Goal: Task Accomplishment & Management: Manage account settings

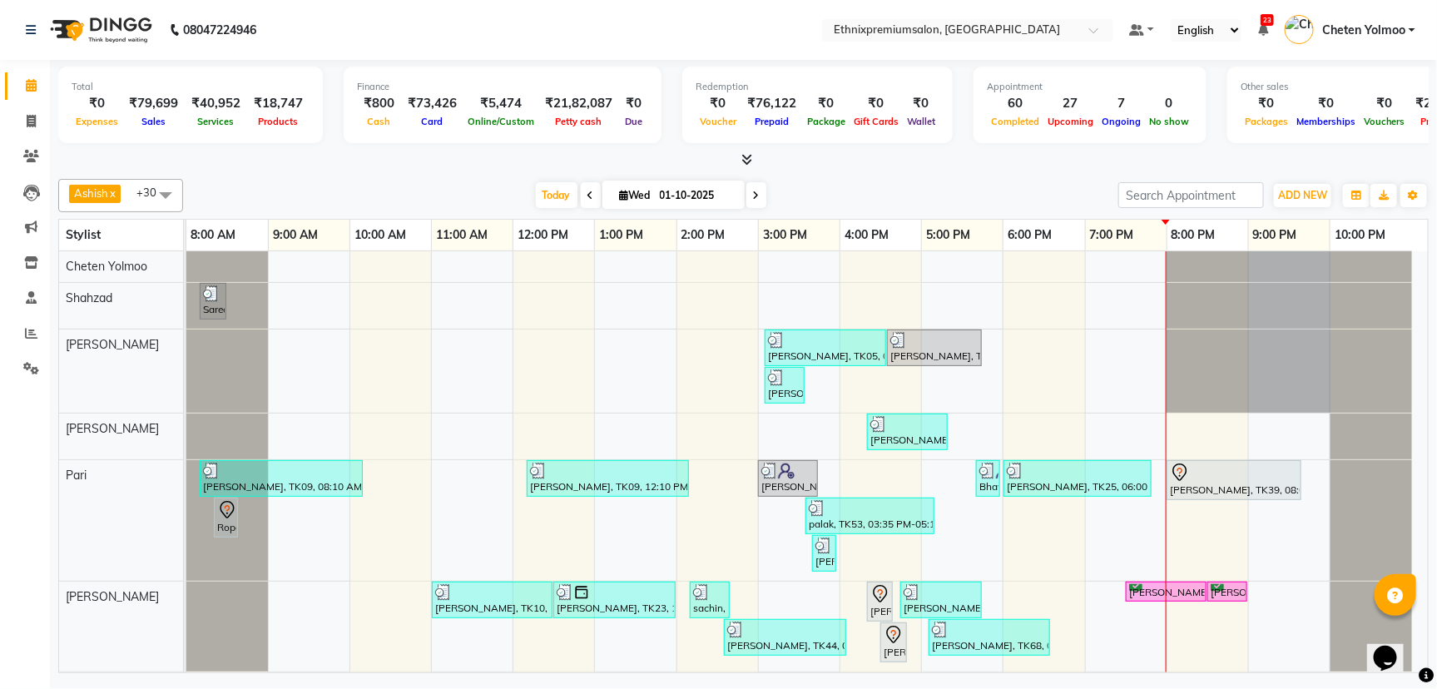
click at [426, 186] on div "[DATE] [DATE]" at bounding box center [650, 195] width 918 height 25
click at [35, 295] on icon at bounding box center [31, 297] width 11 height 12
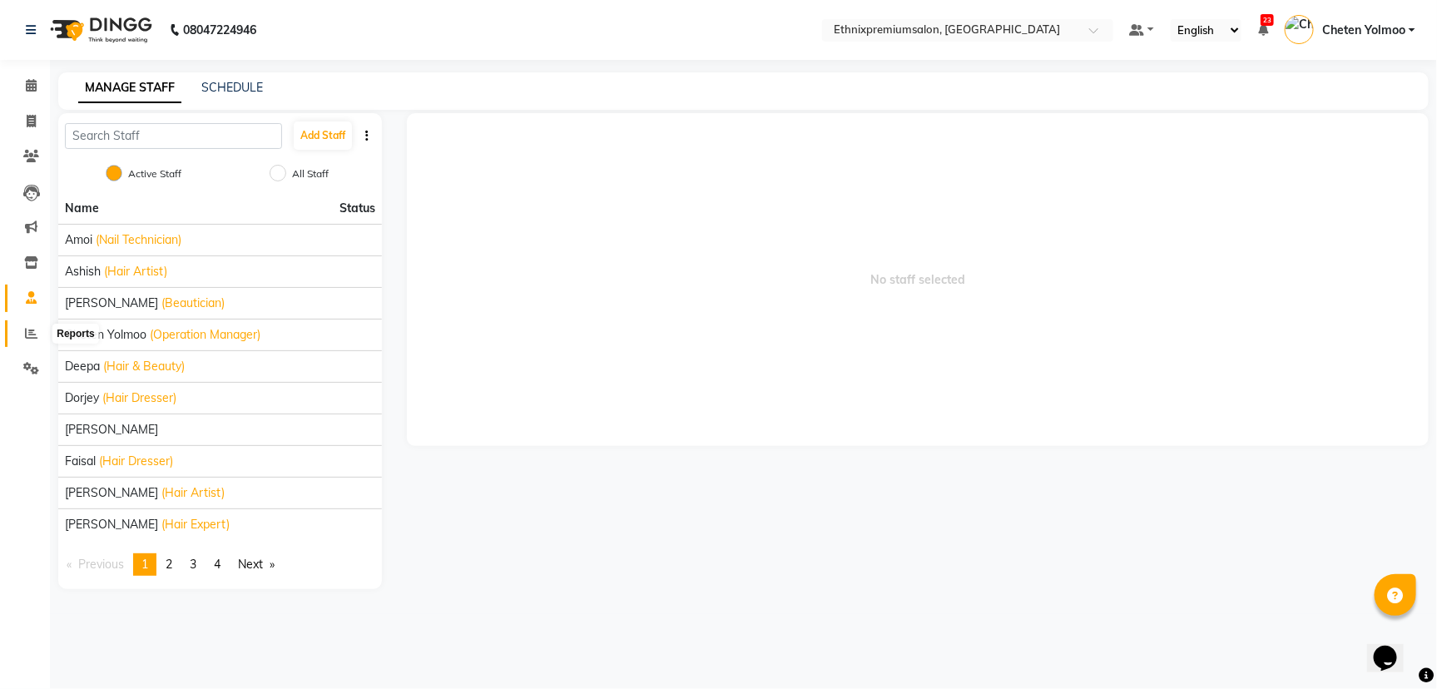
click at [41, 329] on span at bounding box center [31, 333] width 29 height 19
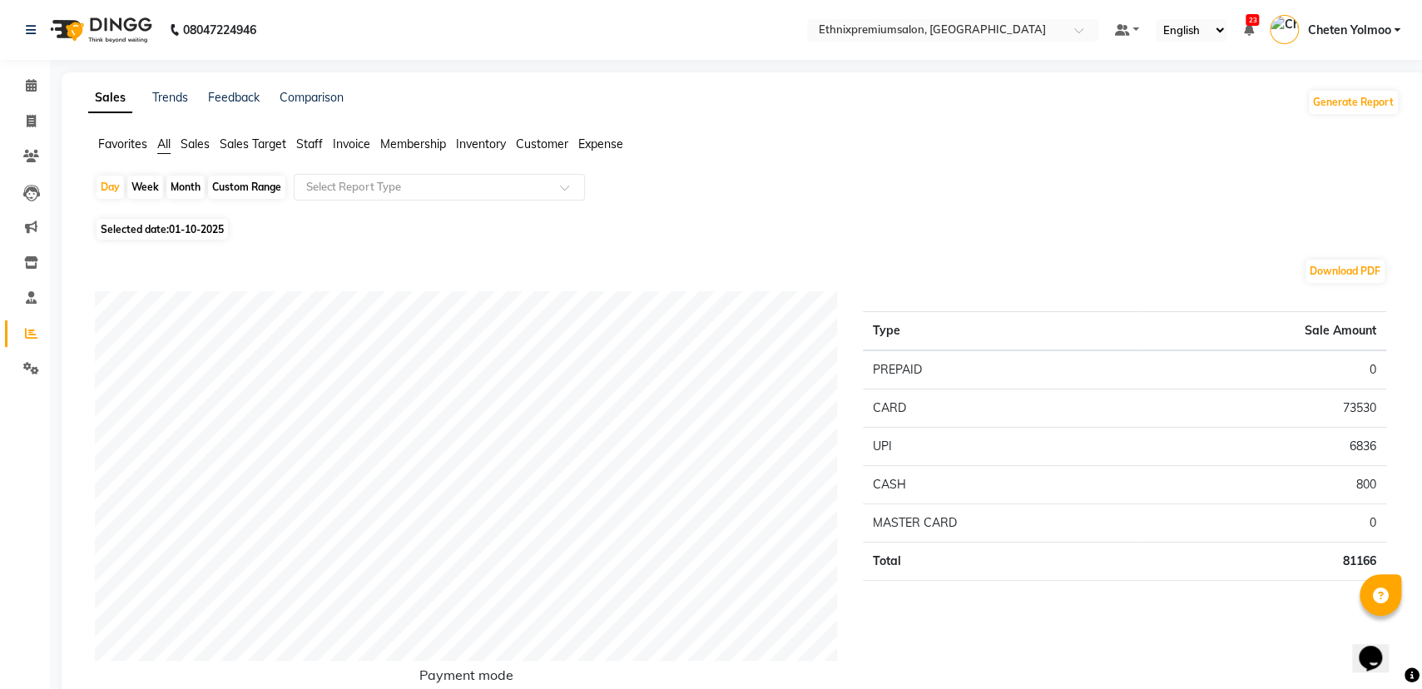
click at [318, 141] on span "Staff" at bounding box center [309, 143] width 27 height 15
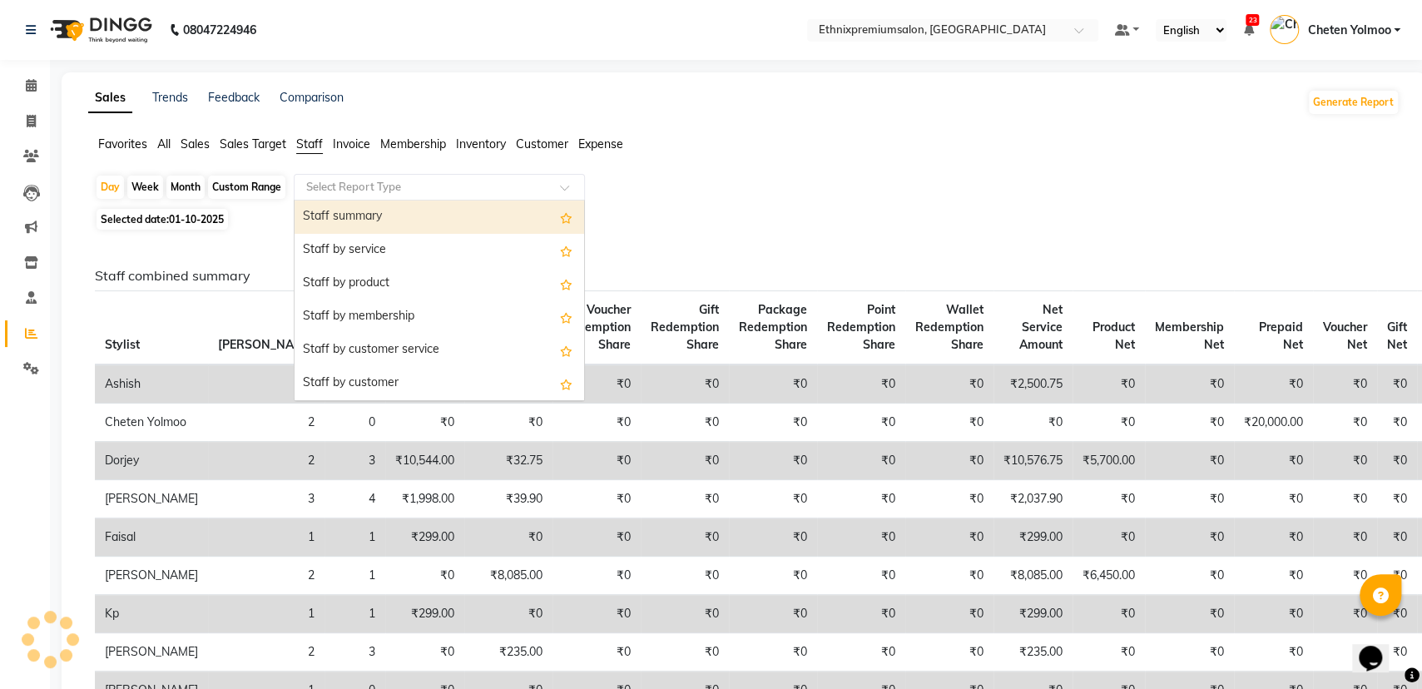
click at [365, 182] on input "text" at bounding box center [423, 187] width 240 height 17
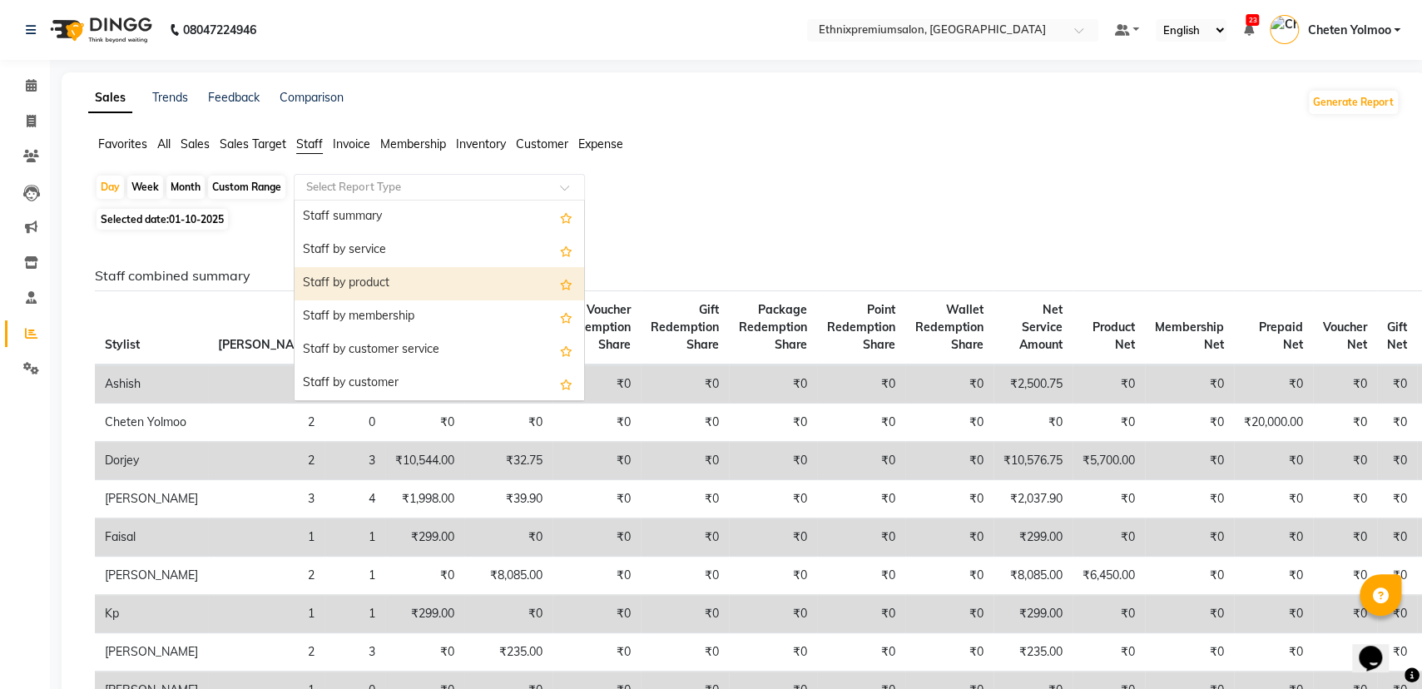
click at [371, 279] on div "Staff by product" at bounding box center [438, 283] width 289 height 33
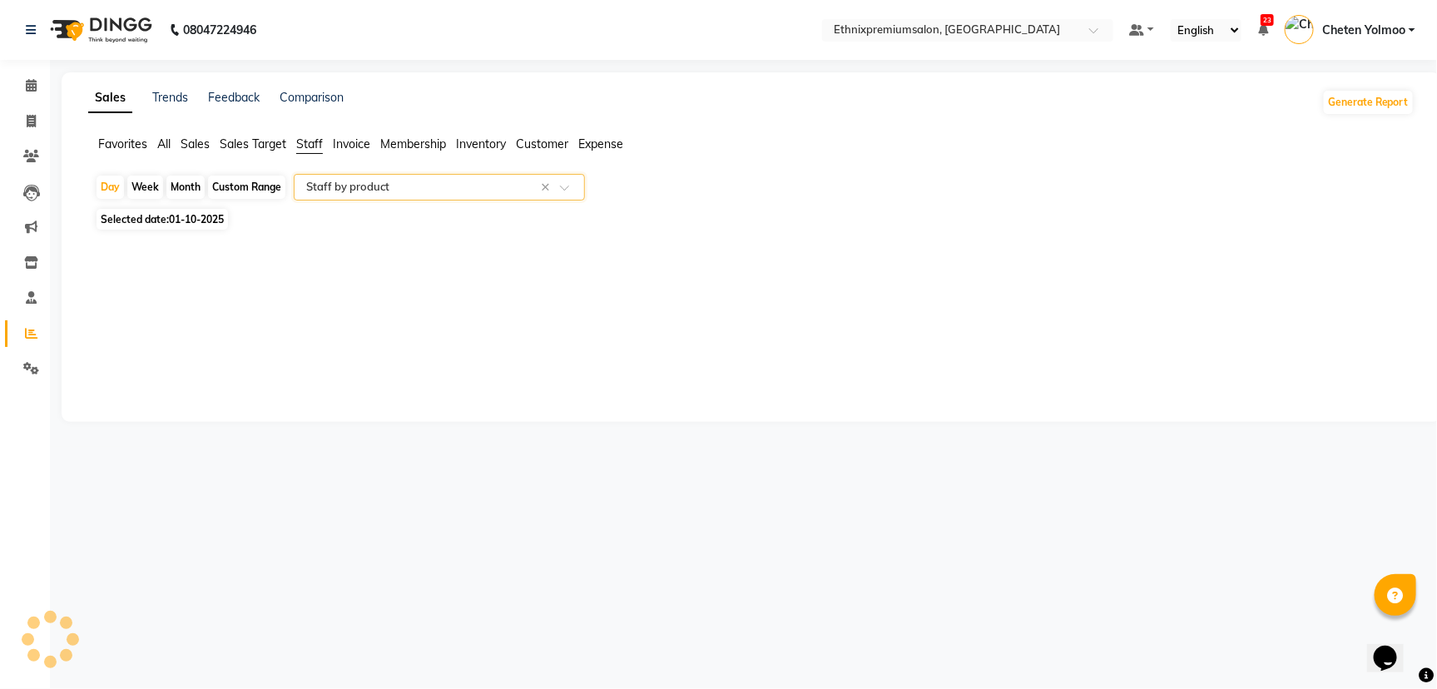
select select "full_report"
select select "csv"
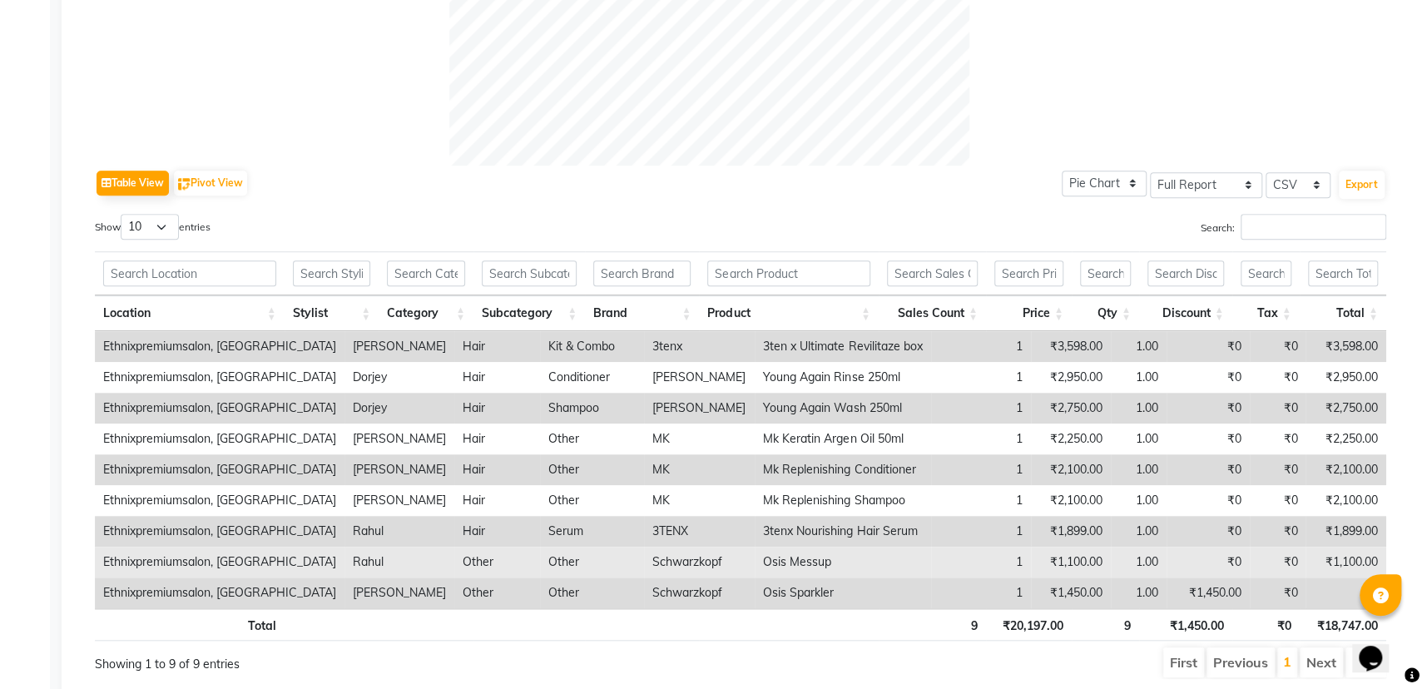
scroll to position [578, 0]
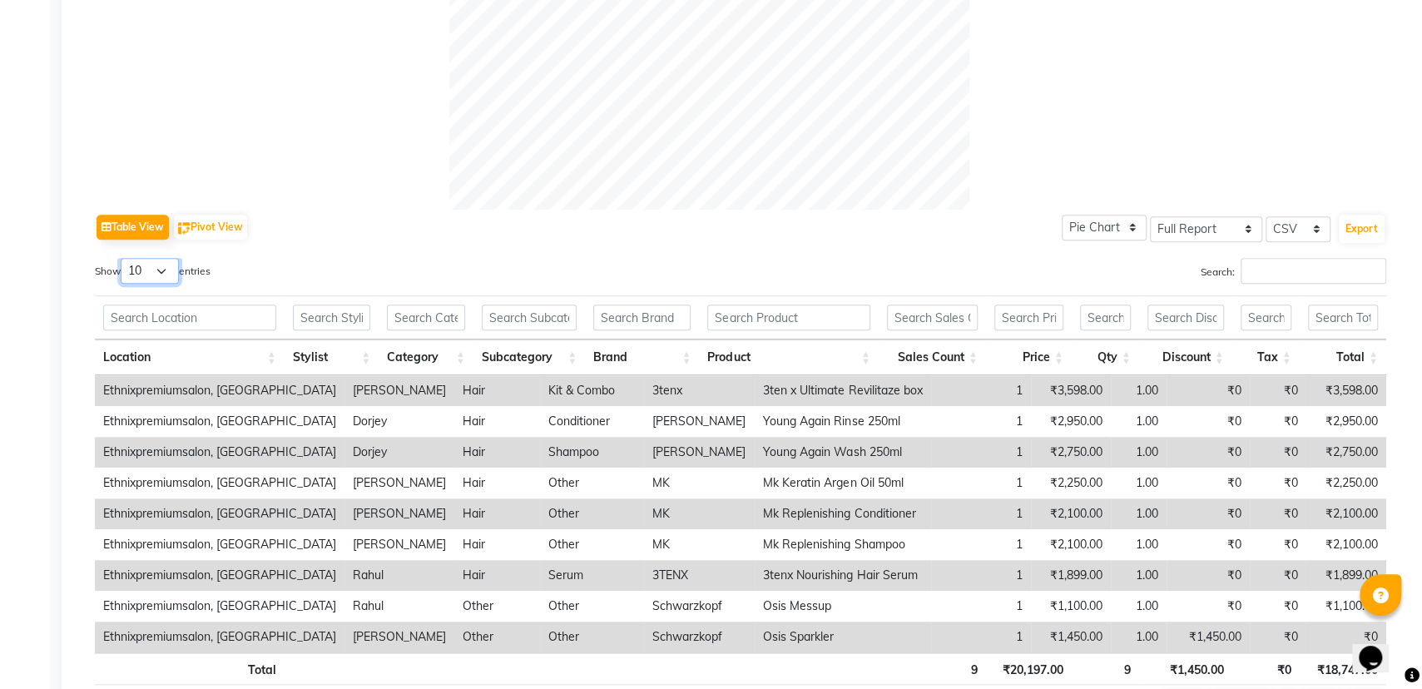
drag, startPoint x: 154, startPoint y: 265, endPoint x: 218, endPoint y: 332, distance: 92.4
click at [156, 270] on select "10 25 50 100" at bounding box center [150, 271] width 58 height 26
select select "100"
click at [123, 258] on select "10 25 50 100" at bounding box center [150, 271] width 58 height 26
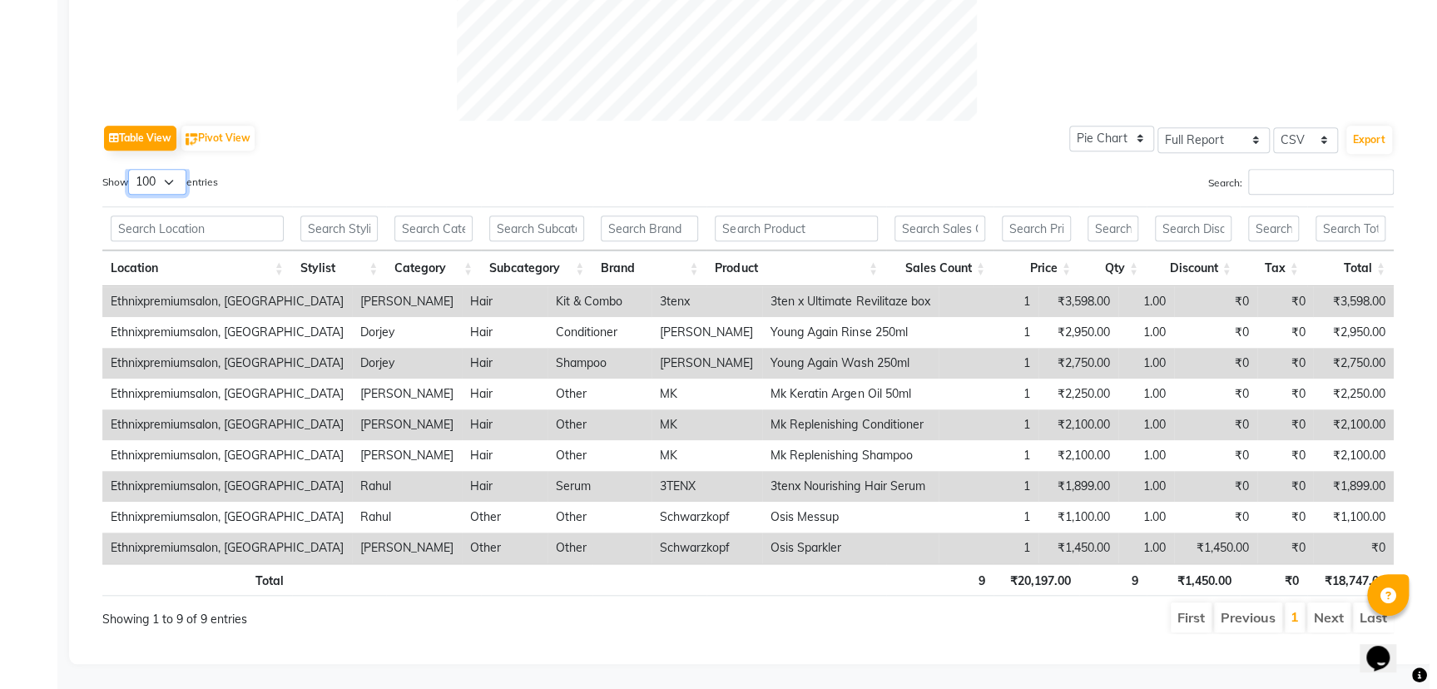
scroll to position [0, 0]
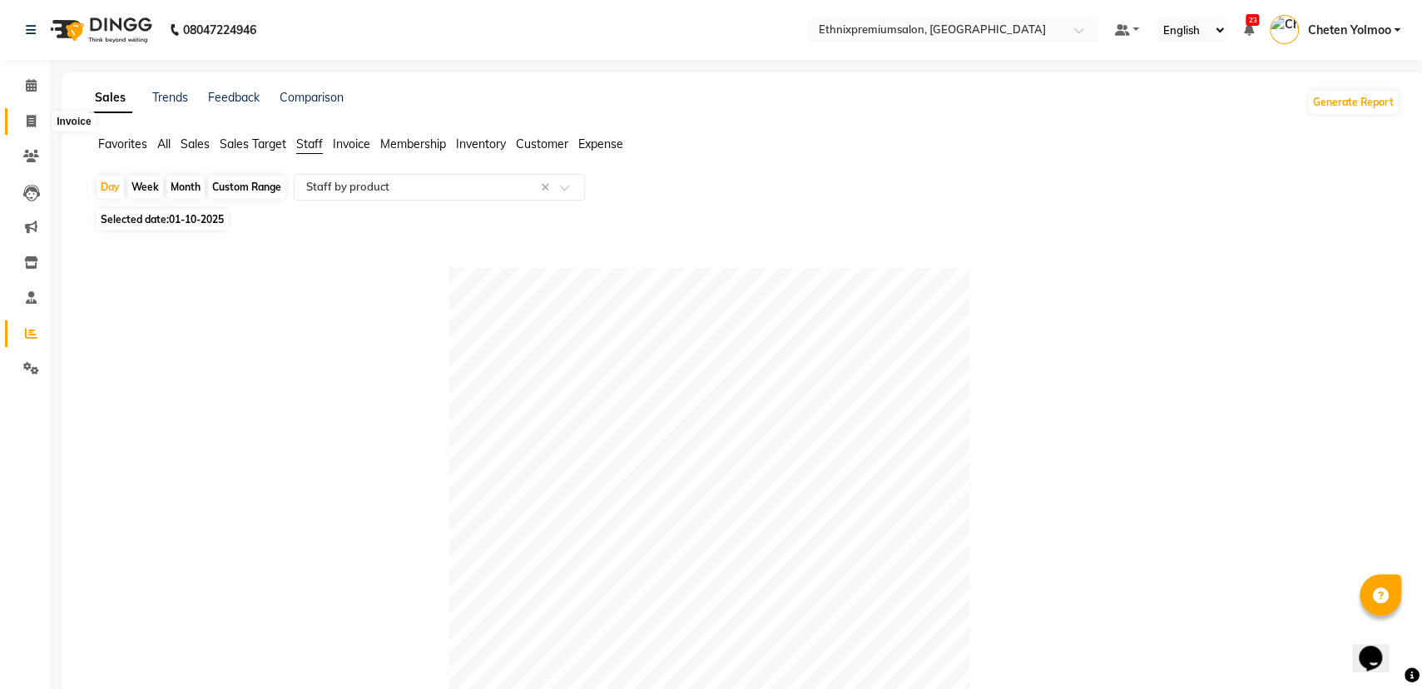
click at [36, 124] on span at bounding box center [31, 121] width 29 height 19
select select "service"
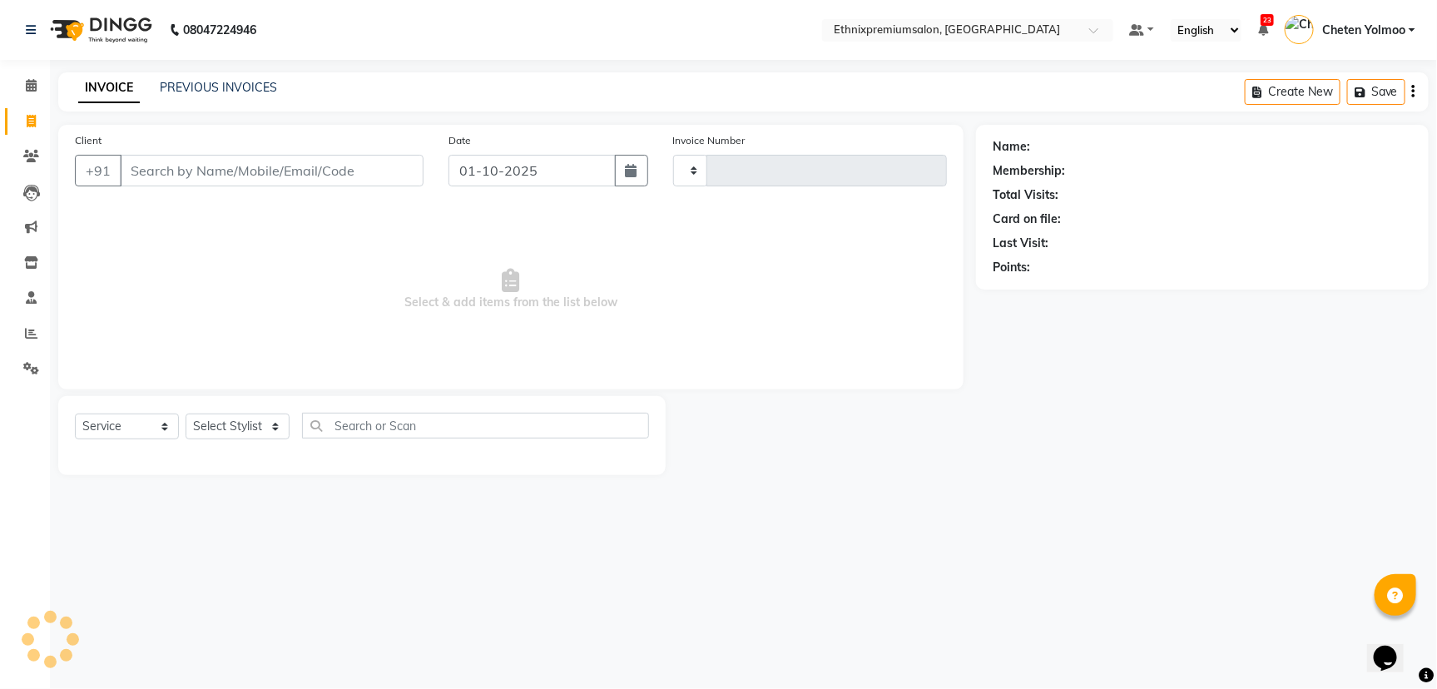
type input "11044"
select select "3625"
click at [27, 90] on icon at bounding box center [31, 85] width 11 height 12
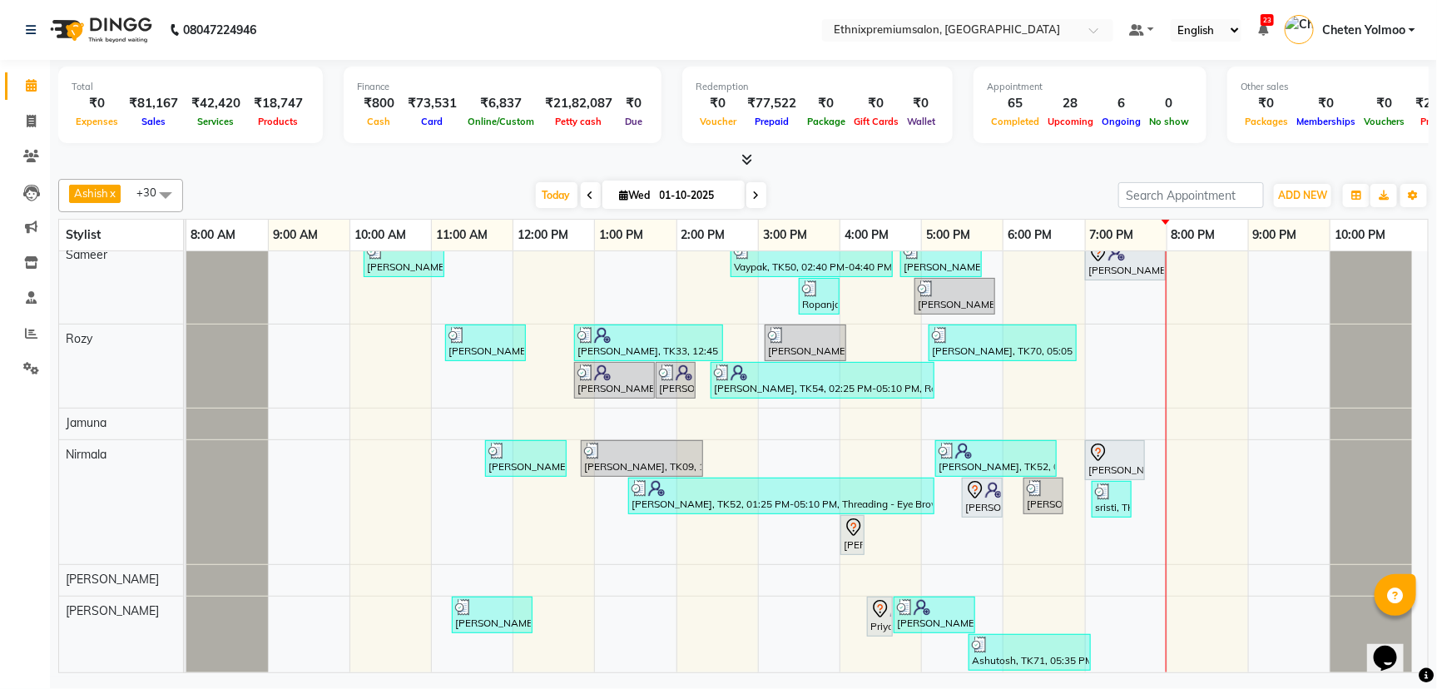
scroll to position [1560, 0]
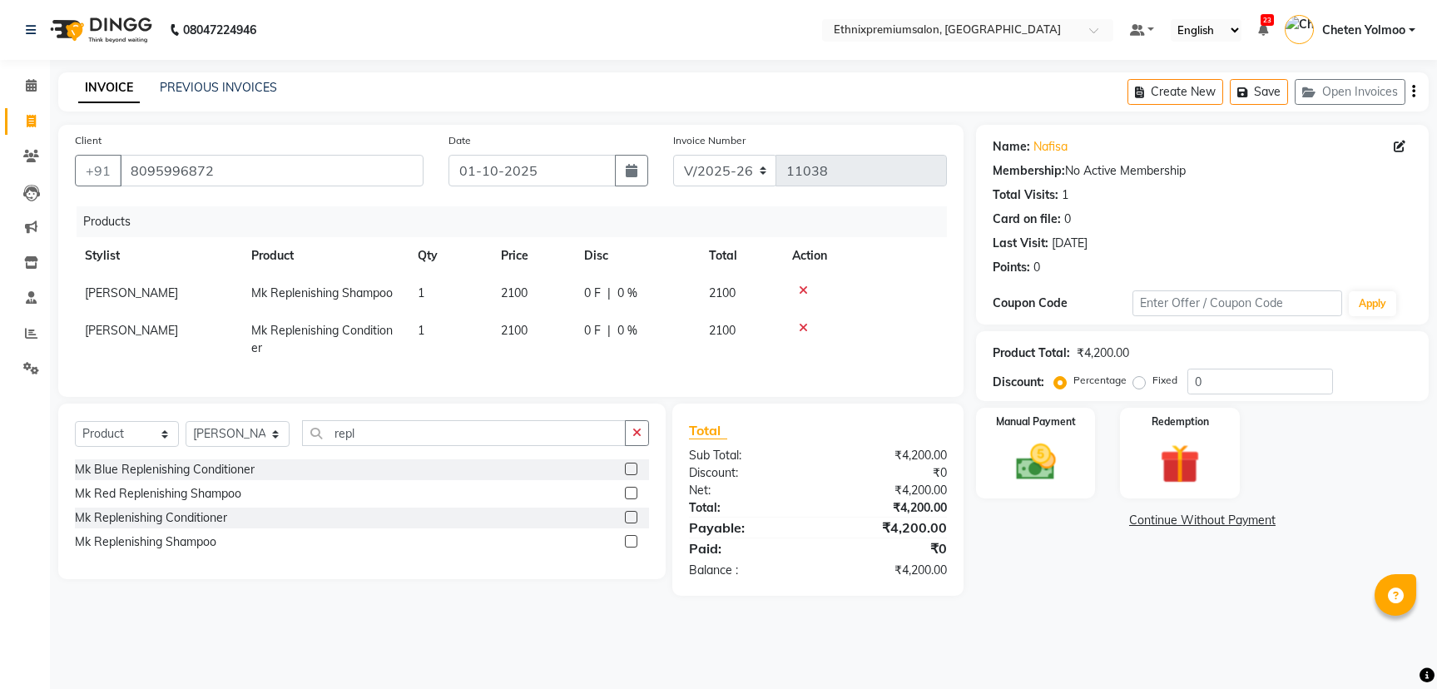
select select "3625"
select select "product"
select select "50989"
click at [1040, 455] on img at bounding box center [1035, 461] width 67 height 47
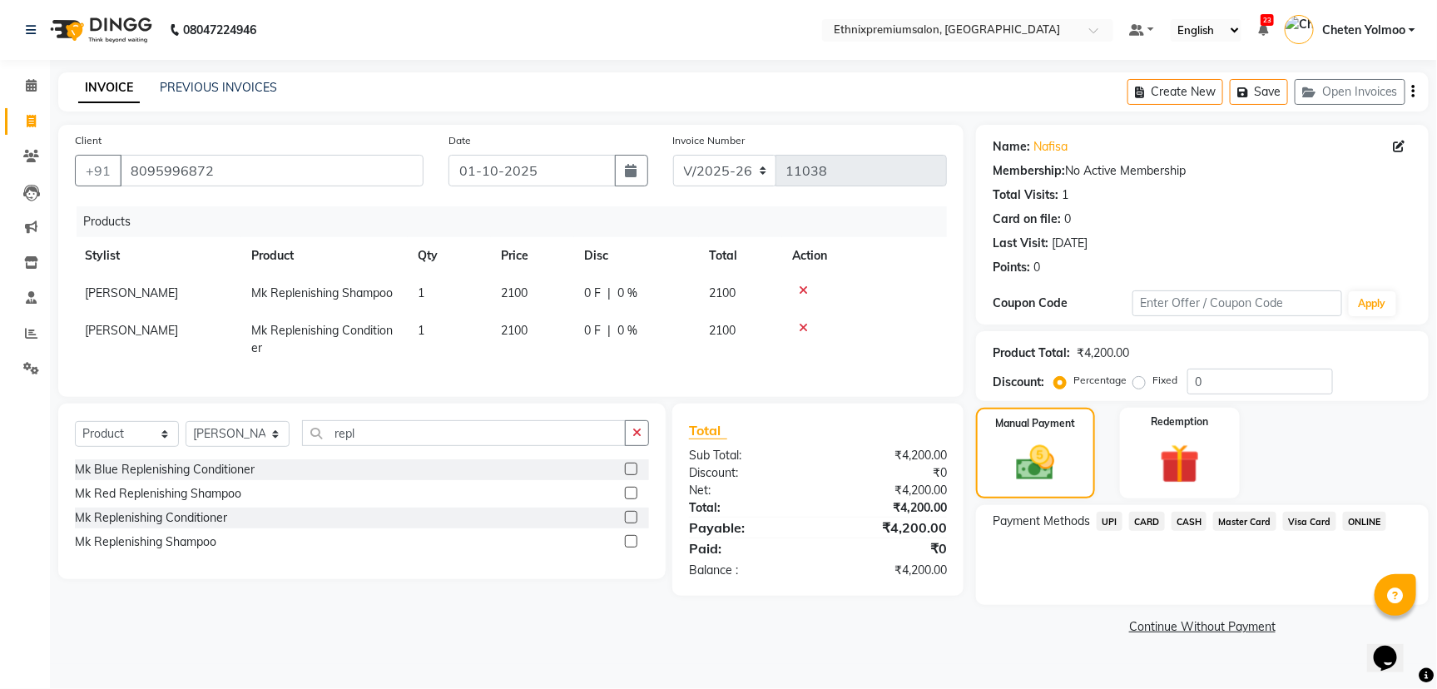
click at [1113, 517] on span "UPI" at bounding box center [1109, 521] width 26 height 19
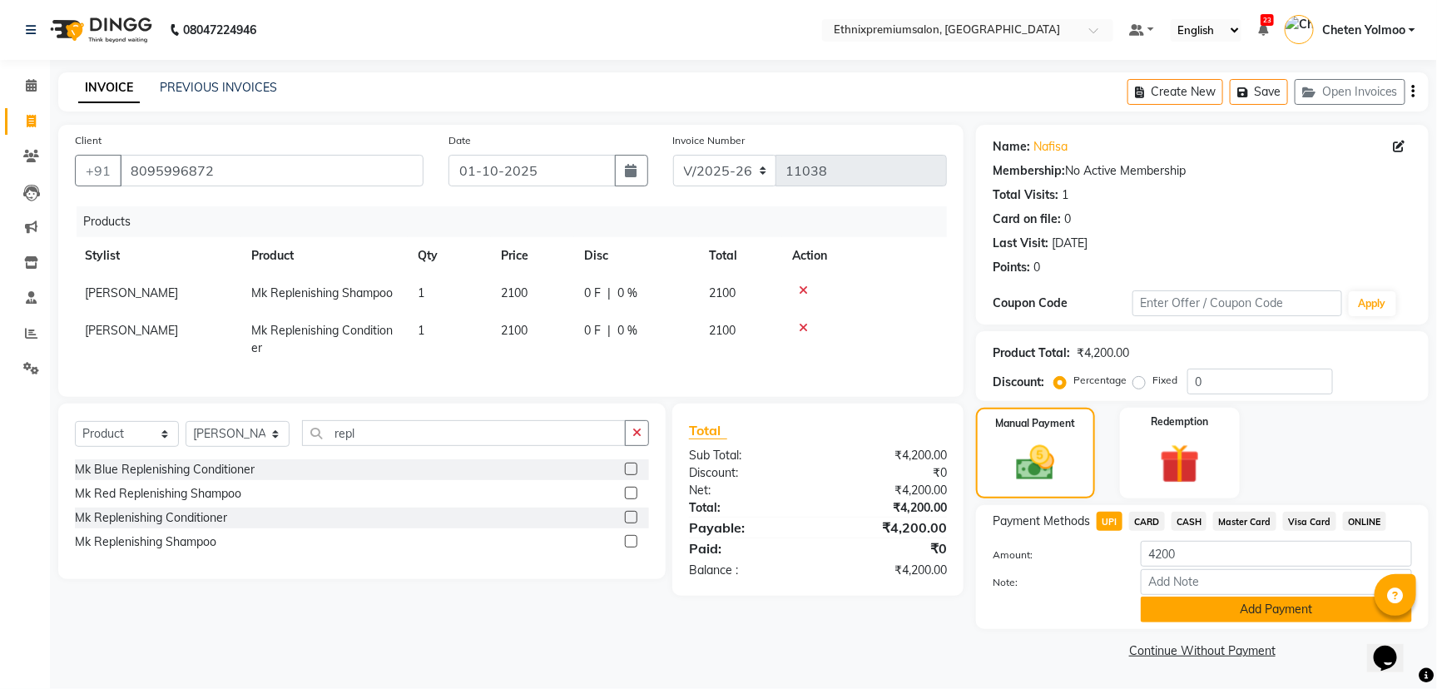
click at [1187, 606] on button "Add Payment" at bounding box center [1275, 609] width 271 height 26
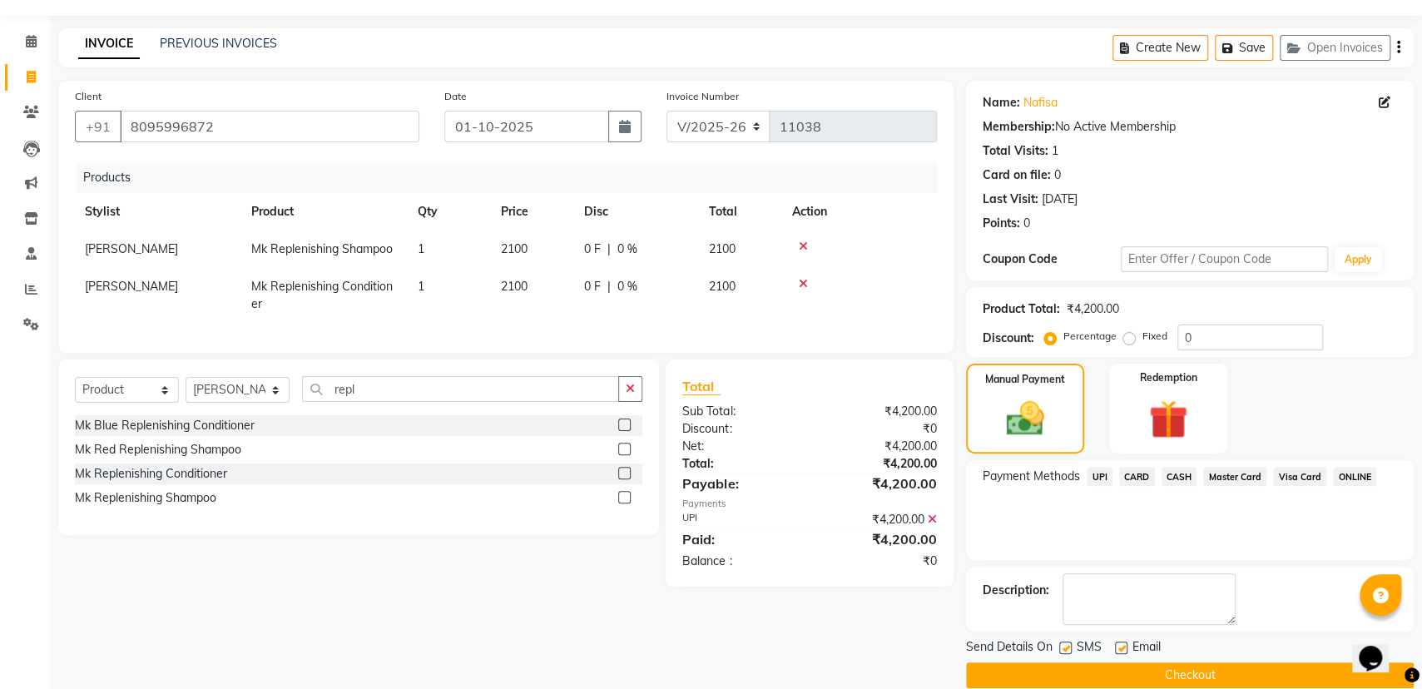
scroll to position [67, 0]
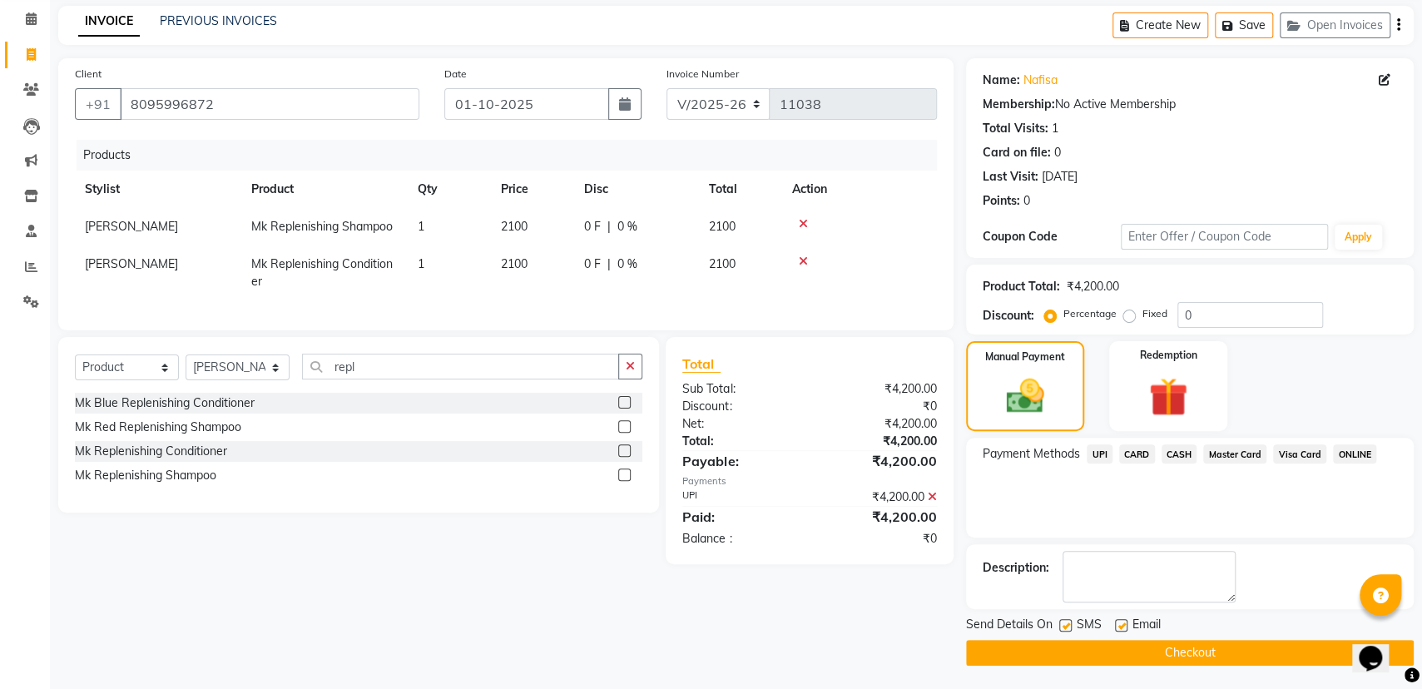
click at [1130, 650] on button "Checkout" at bounding box center [1190, 653] width 448 height 26
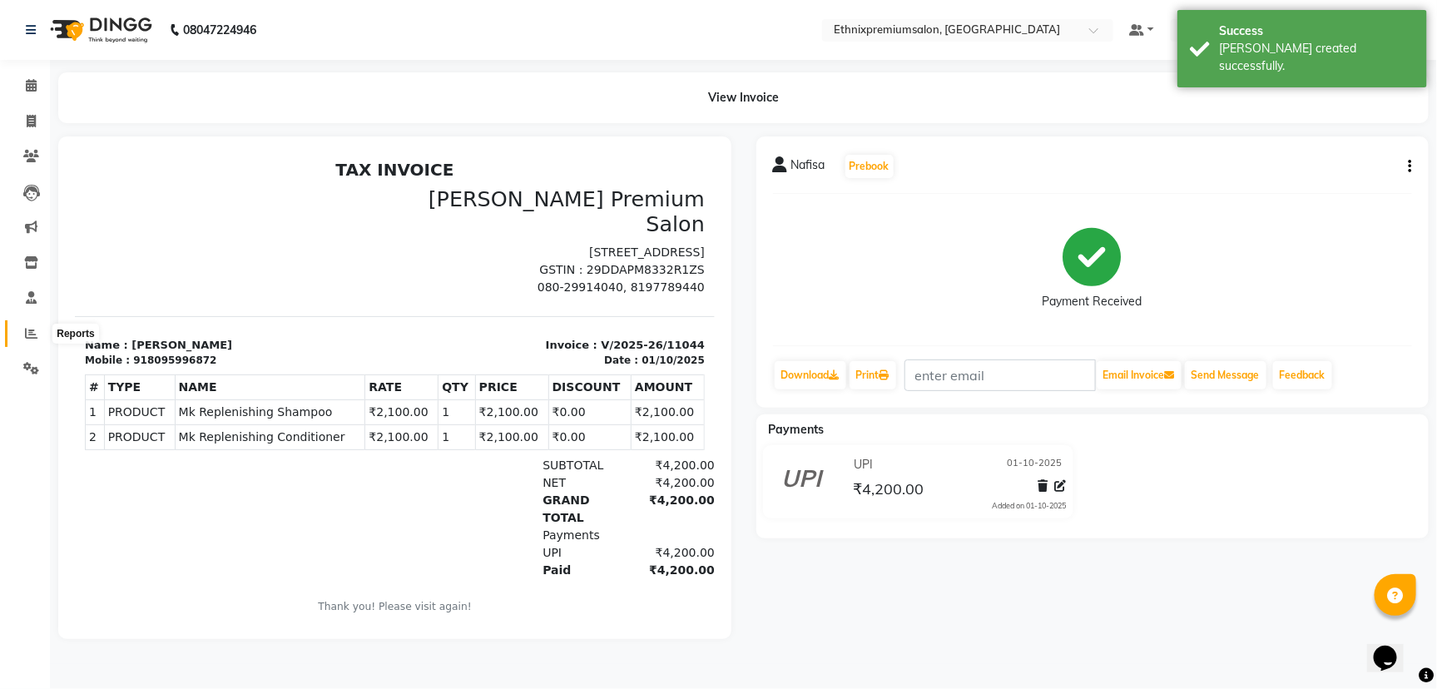
click at [28, 339] on icon at bounding box center [31, 333] width 12 height 12
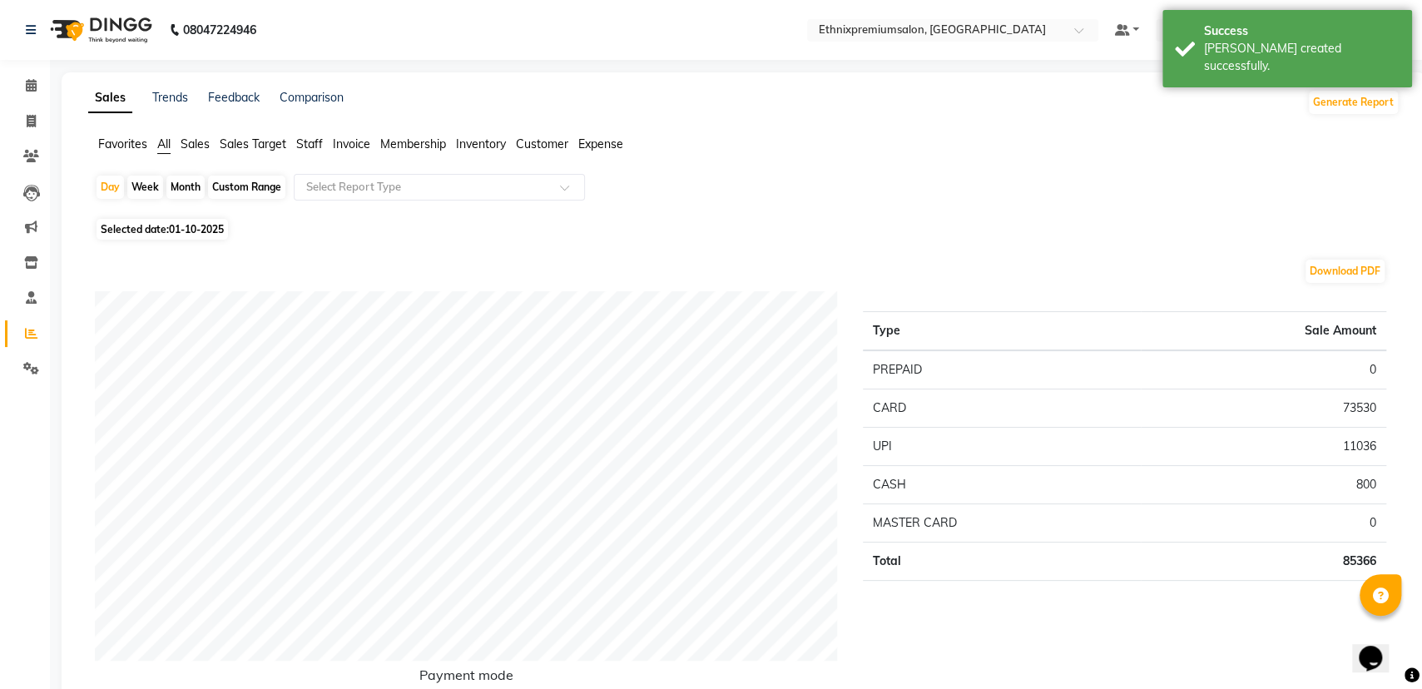
click at [187, 146] on span "Sales" at bounding box center [195, 143] width 29 height 15
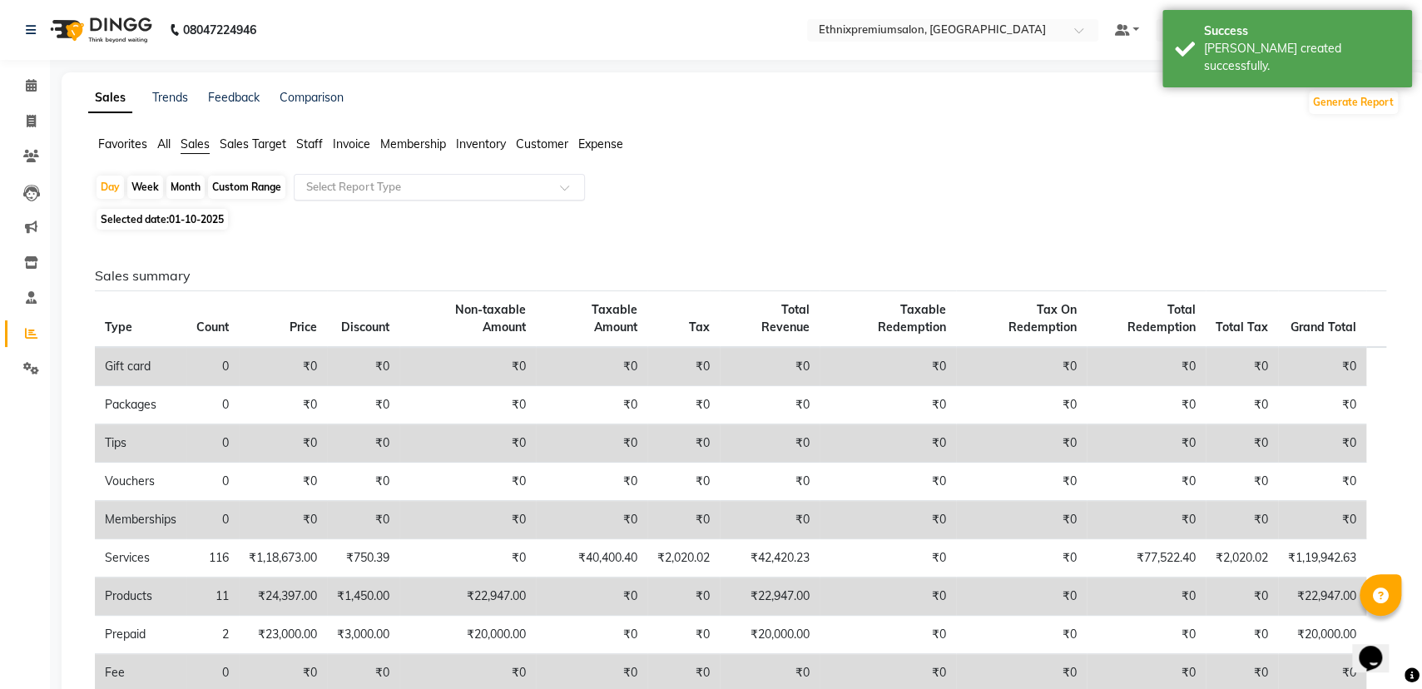
drag, startPoint x: 312, startPoint y: 144, endPoint x: 368, endPoint y: 178, distance: 66.1
click at [313, 147] on span "Staff" at bounding box center [309, 143] width 27 height 15
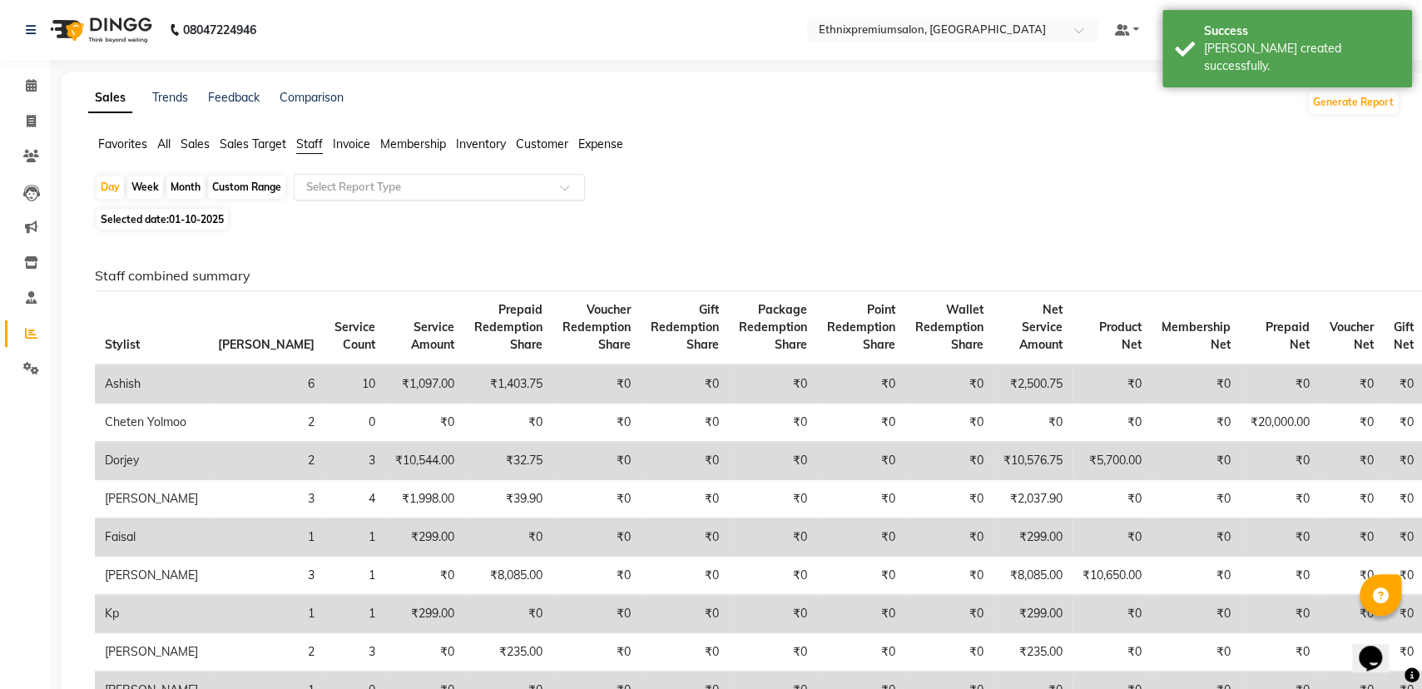
click at [383, 184] on input "text" at bounding box center [423, 187] width 240 height 17
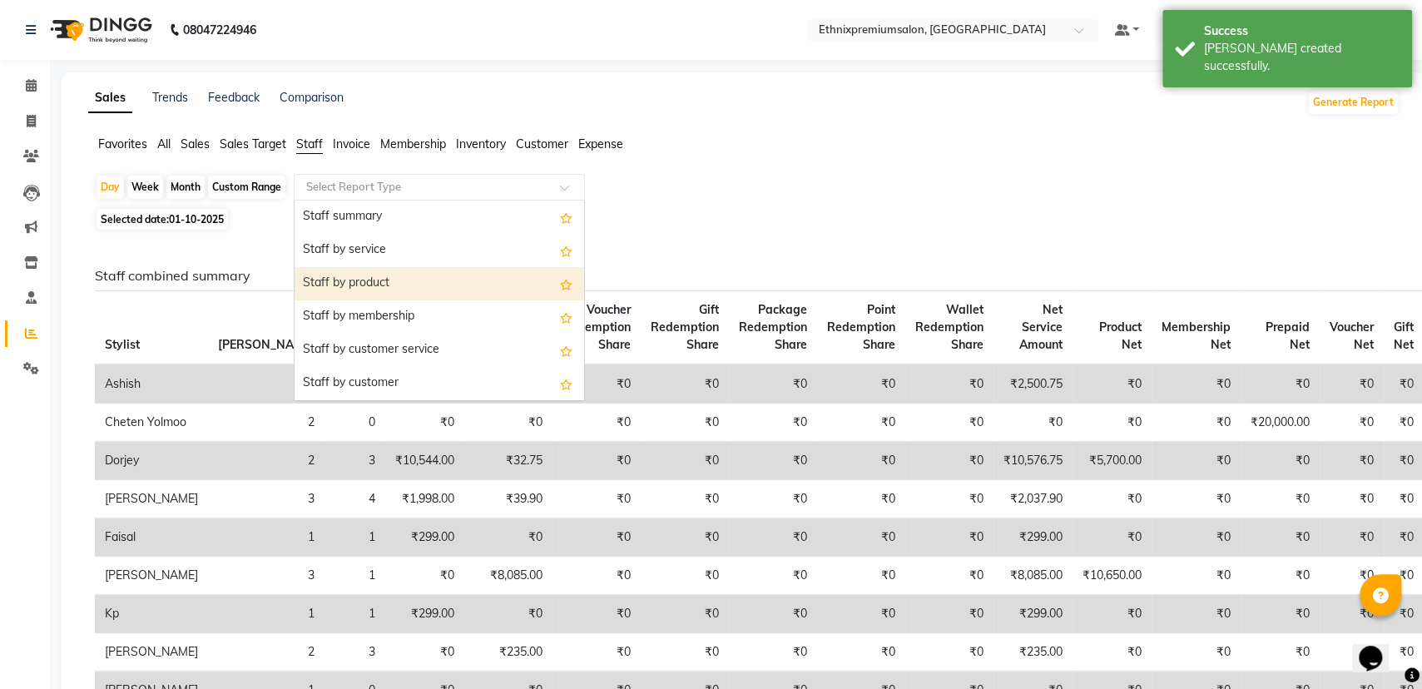
click at [374, 282] on div "Staff by product" at bounding box center [438, 283] width 289 height 33
select select "full_report"
select select "csv"
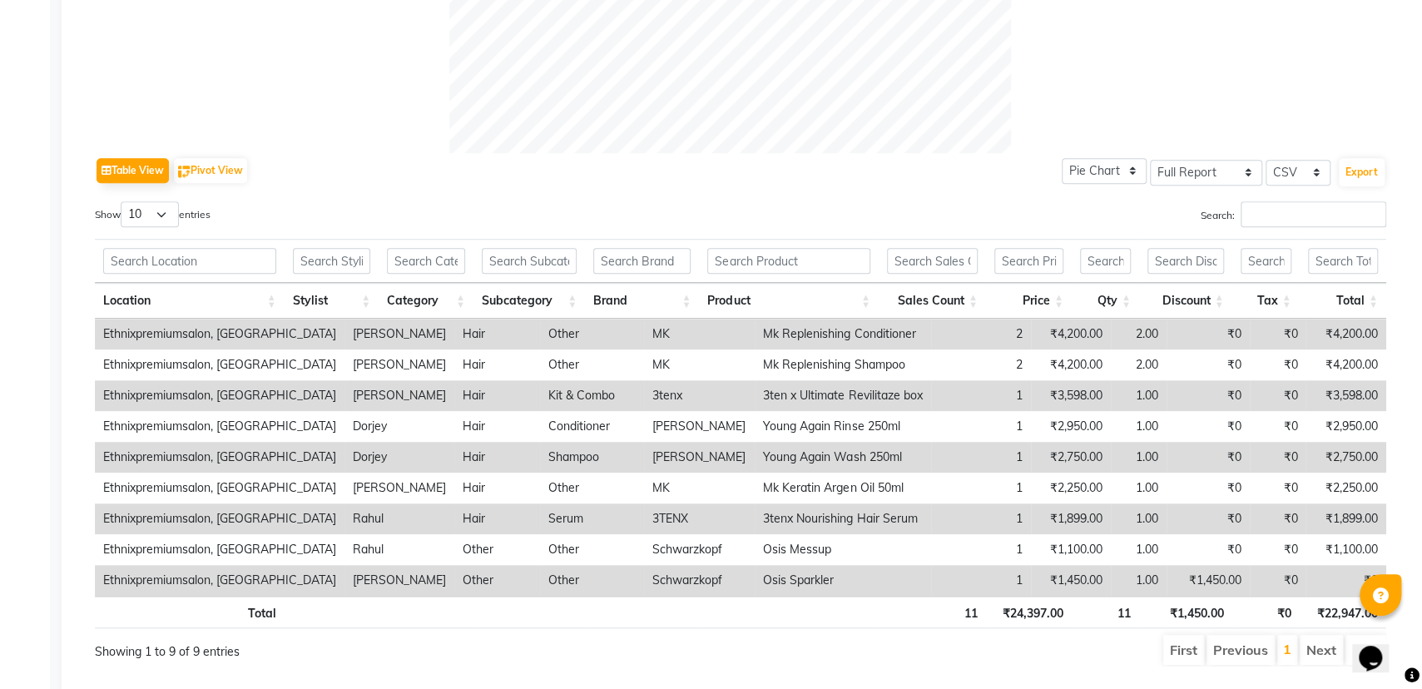
scroll to position [723, 0]
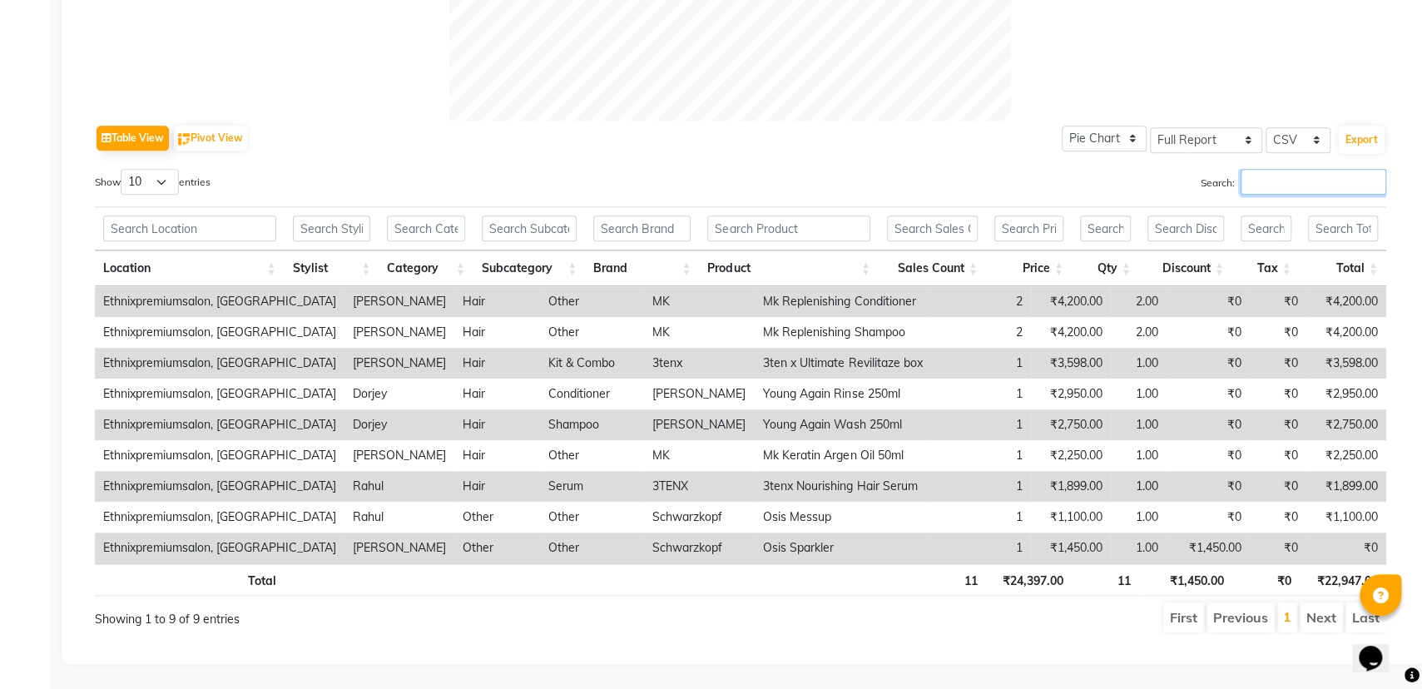
click at [1316, 169] on input "Search:" at bounding box center [1313, 182] width 146 height 26
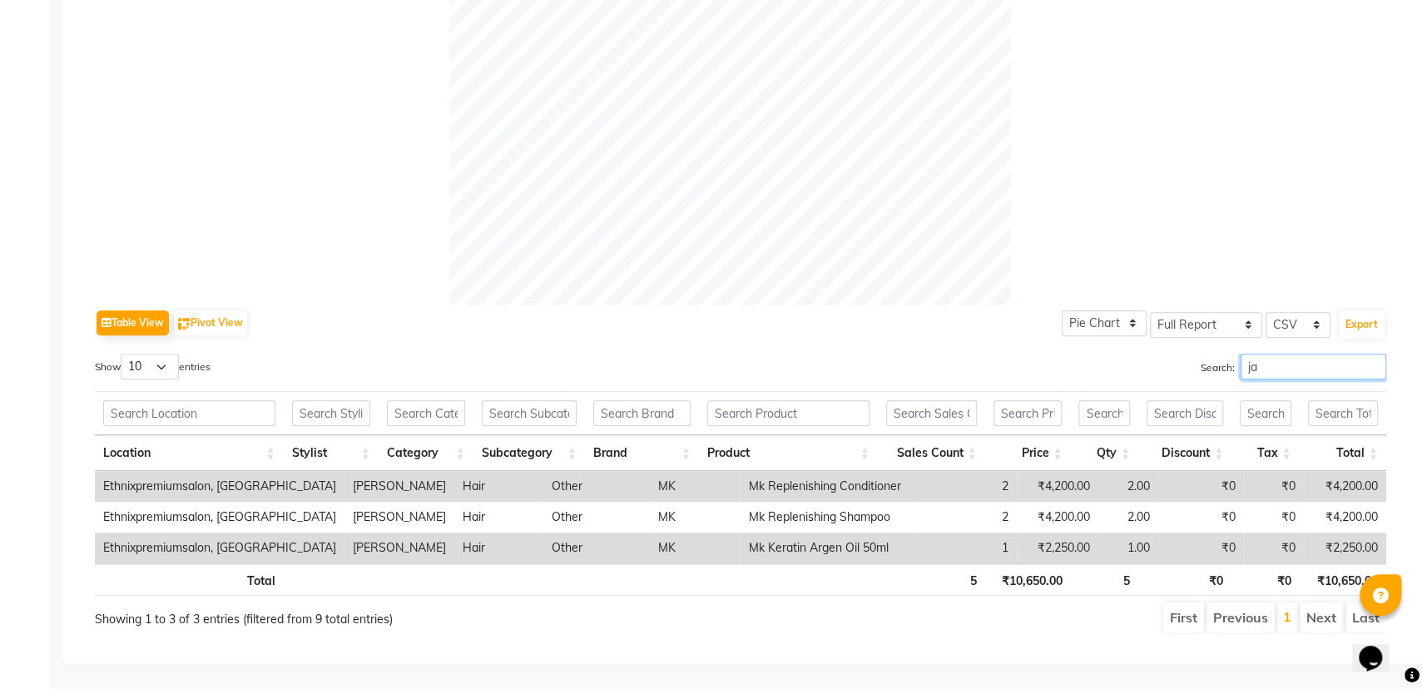
scroll to position [538, 0]
type input "james"
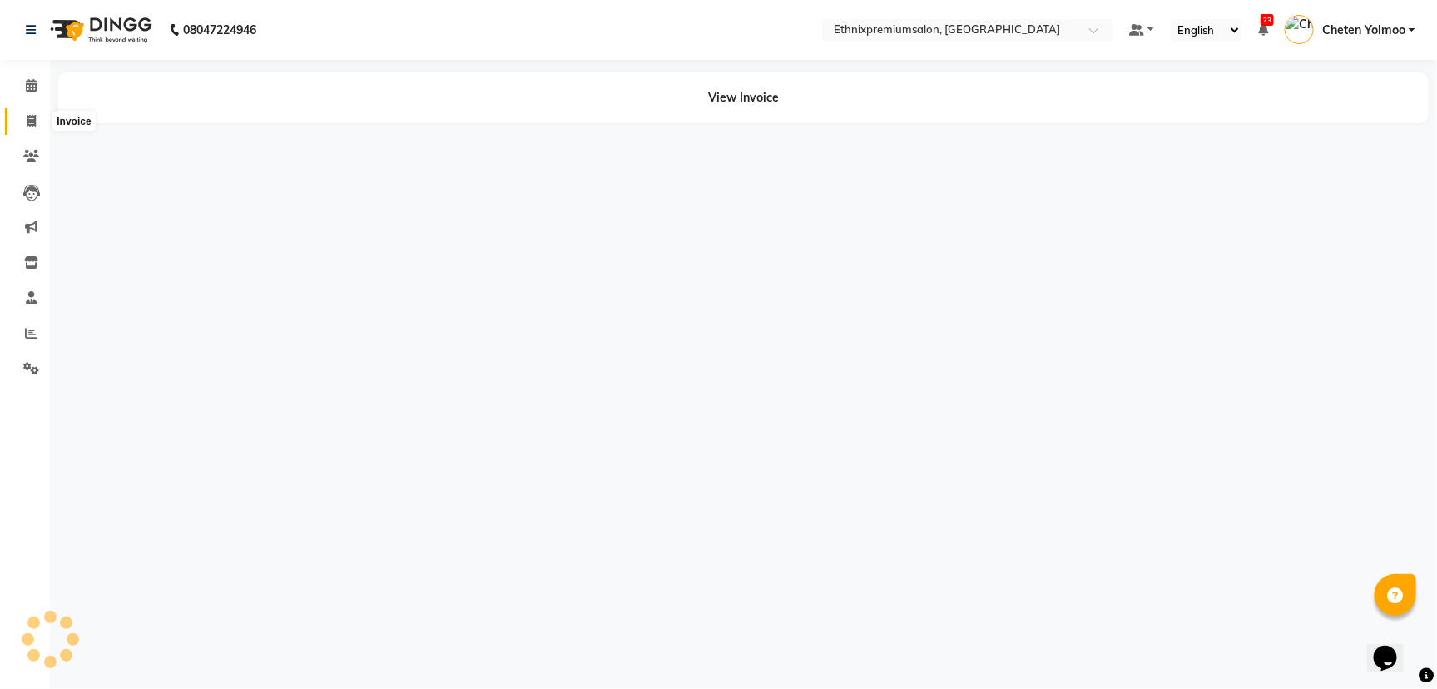
click at [37, 120] on span at bounding box center [31, 121] width 29 height 19
select select "3625"
select select "service"
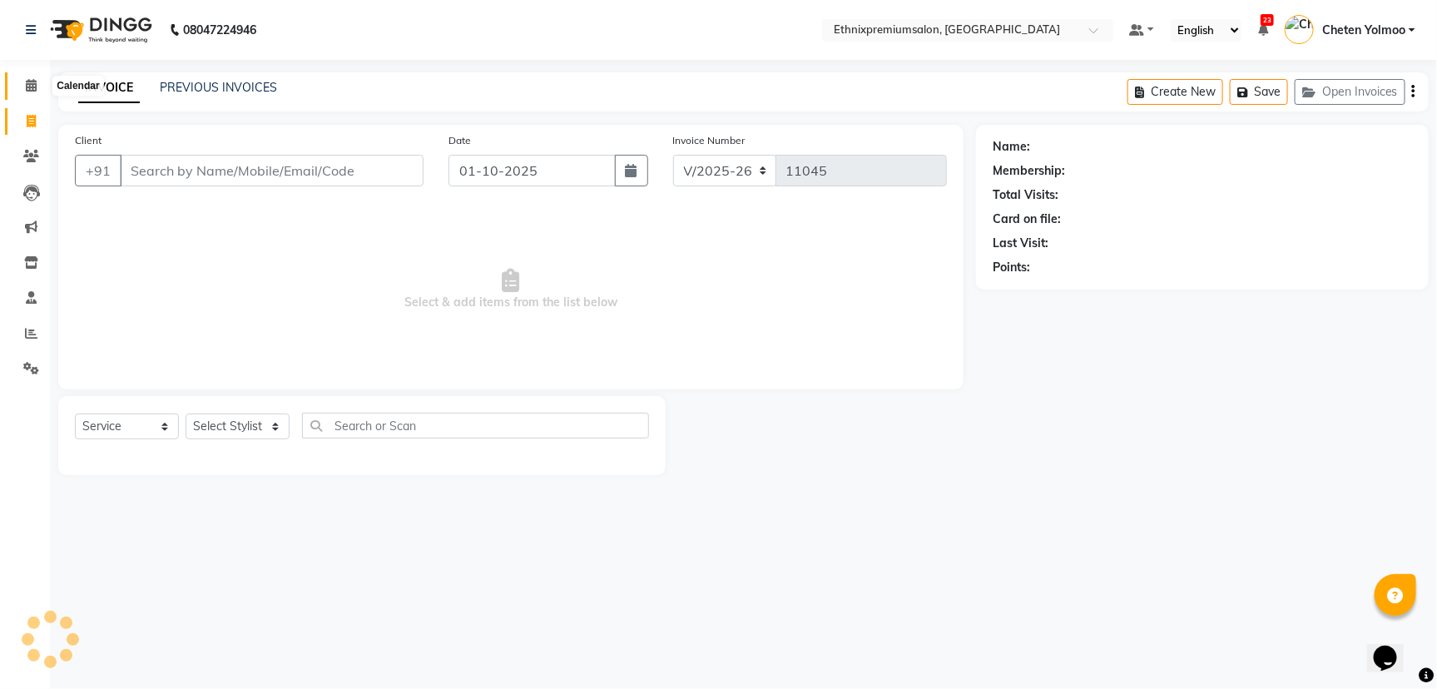
click at [44, 89] on span at bounding box center [31, 86] width 29 height 19
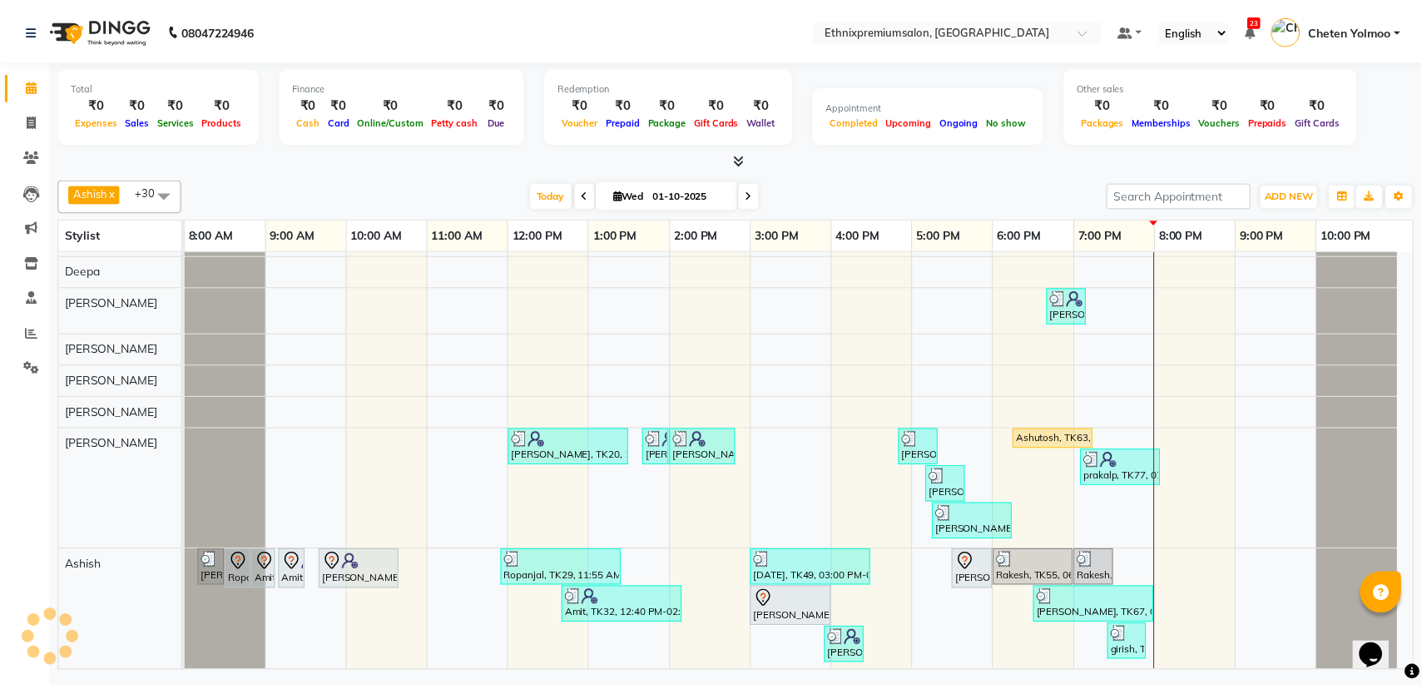
scroll to position [312, 0]
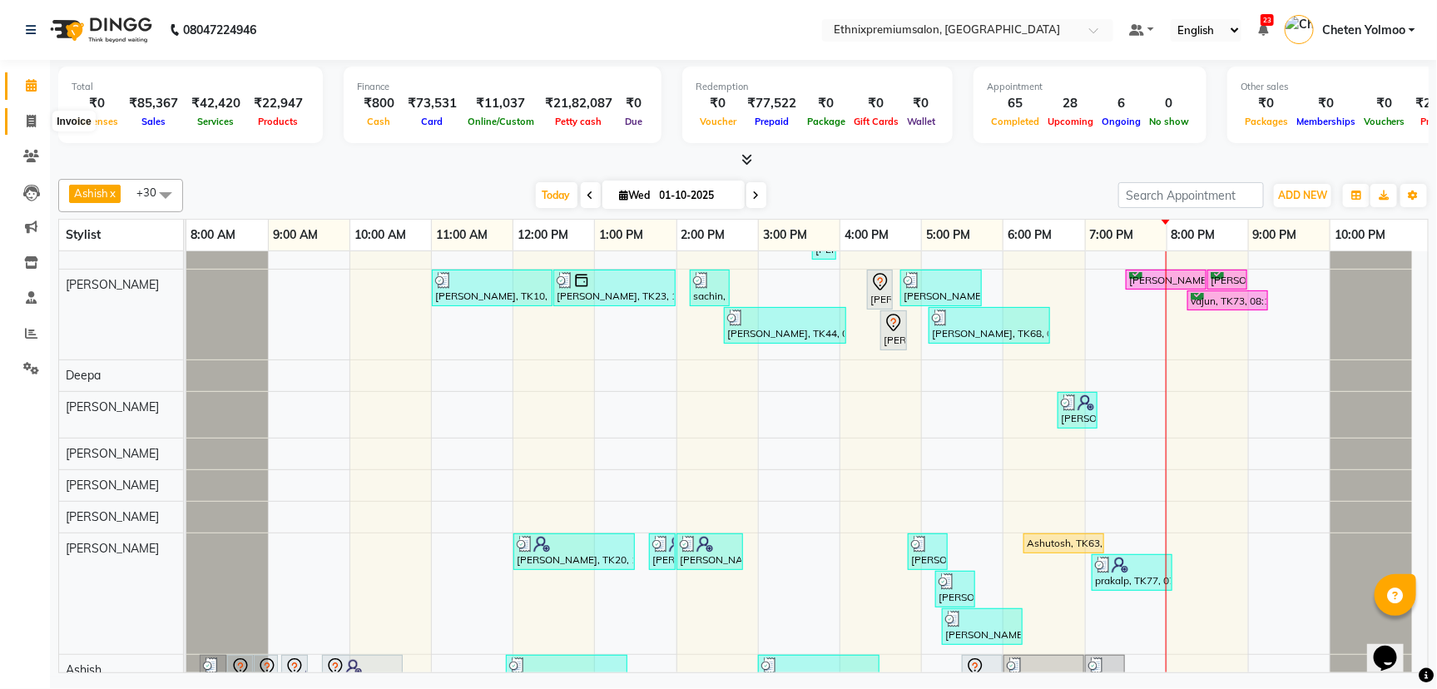
click at [29, 123] on icon at bounding box center [31, 121] width 9 height 12
select select "3625"
select select "service"
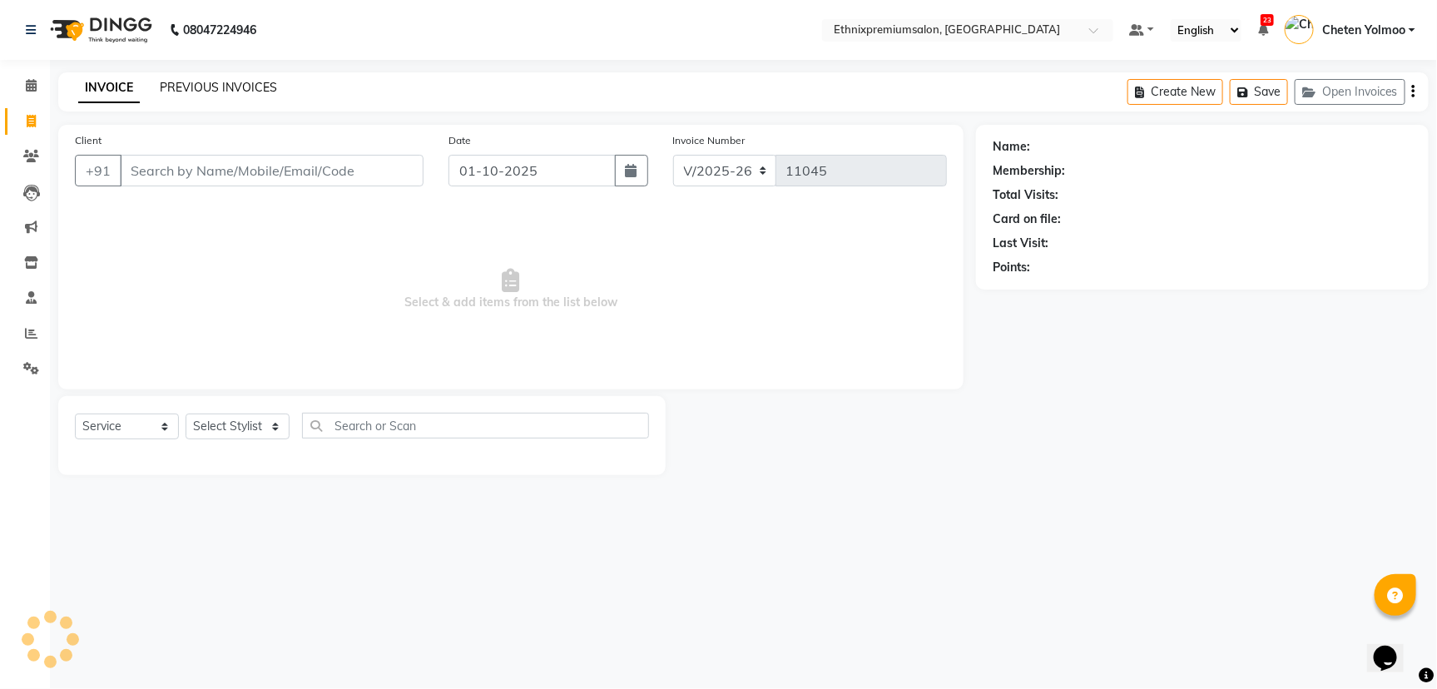
click at [247, 82] on link "PREVIOUS INVOICES" at bounding box center [218, 87] width 117 height 15
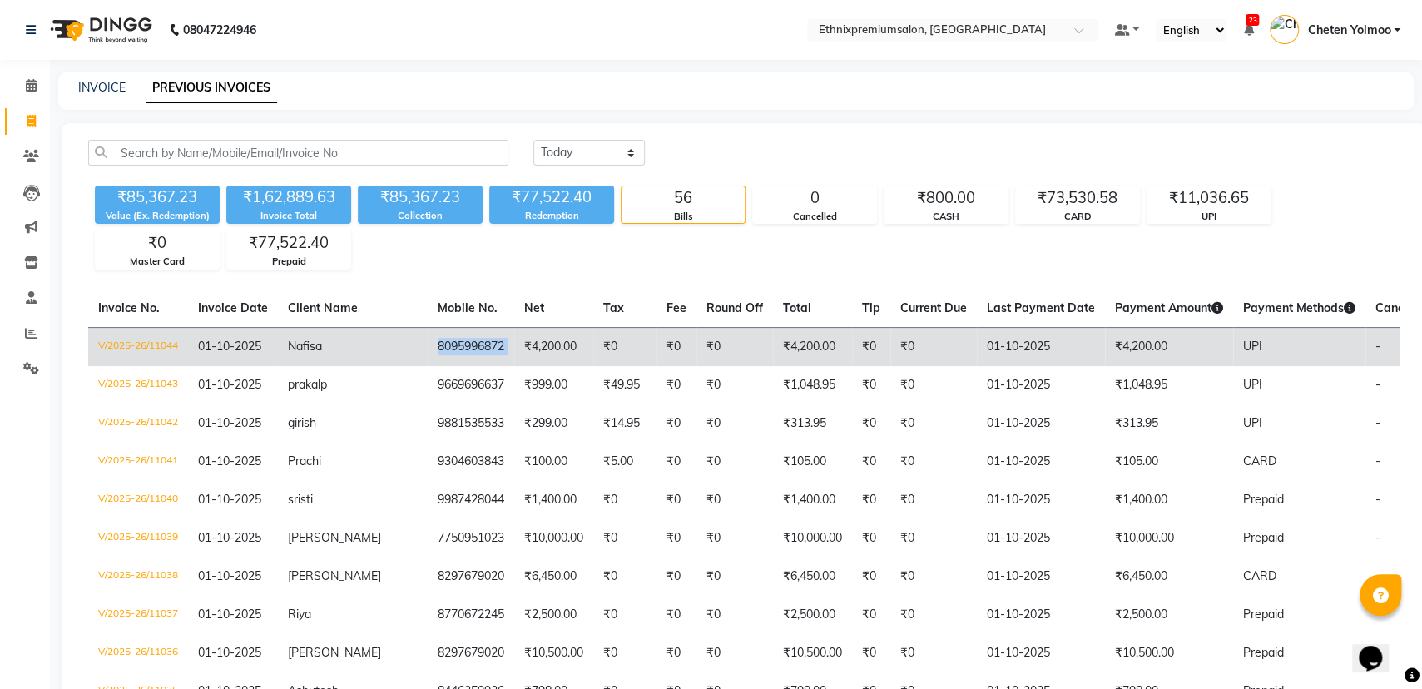
drag, startPoint x: 368, startPoint y: 343, endPoint x: 459, endPoint y: 340, distance: 91.5
click at [459, 340] on tr "V/2025-26/11044 01-10-2025 Nafisa 8095996872 ₹4,200.00 ₹0 ₹0 ₹0 ₹4,200.00 ₹0 ₹0…" at bounding box center [806, 346] width 1436 height 39
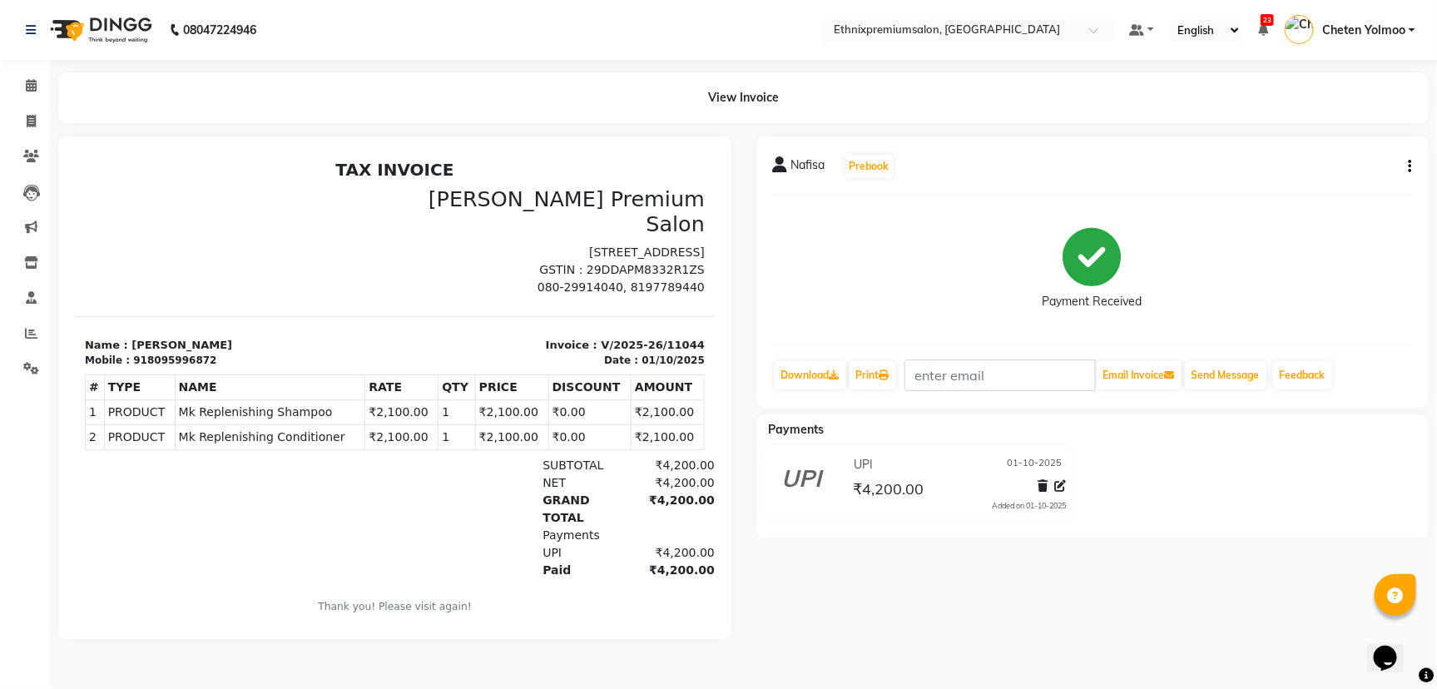
click at [819, 161] on span "Nafisa" at bounding box center [808, 167] width 34 height 23
click at [779, 167] on icon at bounding box center [780, 164] width 15 height 17
click at [810, 164] on span "Nafisa" at bounding box center [808, 167] width 34 height 23
click at [1415, 169] on div "Nafisa Prebook Payment Received Download Print Email Invoice Send Message Feedb…" at bounding box center [1092, 271] width 673 height 271
click at [1411, 167] on icon "button" at bounding box center [1409, 166] width 3 height 1
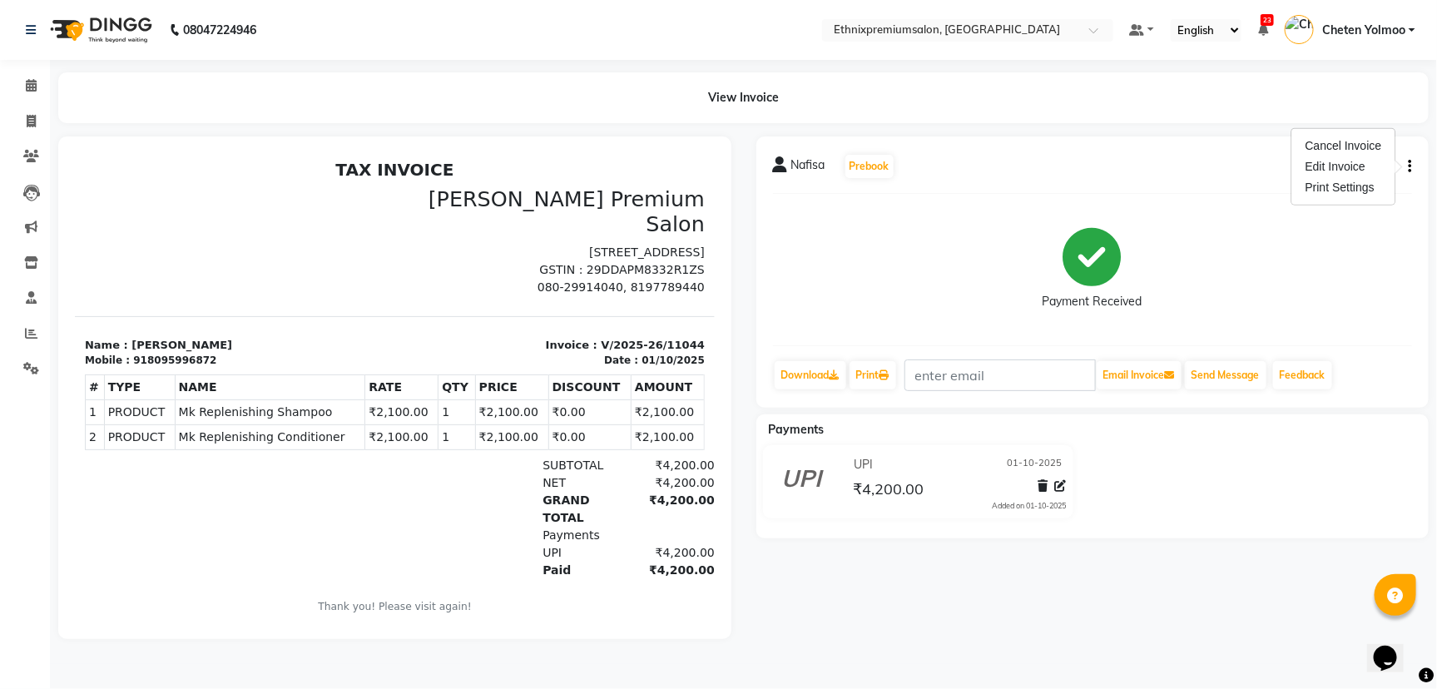
click at [1303, 299] on div "Payment Received" at bounding box center [1093, 269] width 640 height 125
click at [1411, 166] on icon "button" at bounding box center [1409, 166] width 3 height 1
click at [1348, 174] on div "Edit Invoice" at bounding box center [1343, 166] width 83 height 21
select select "service"
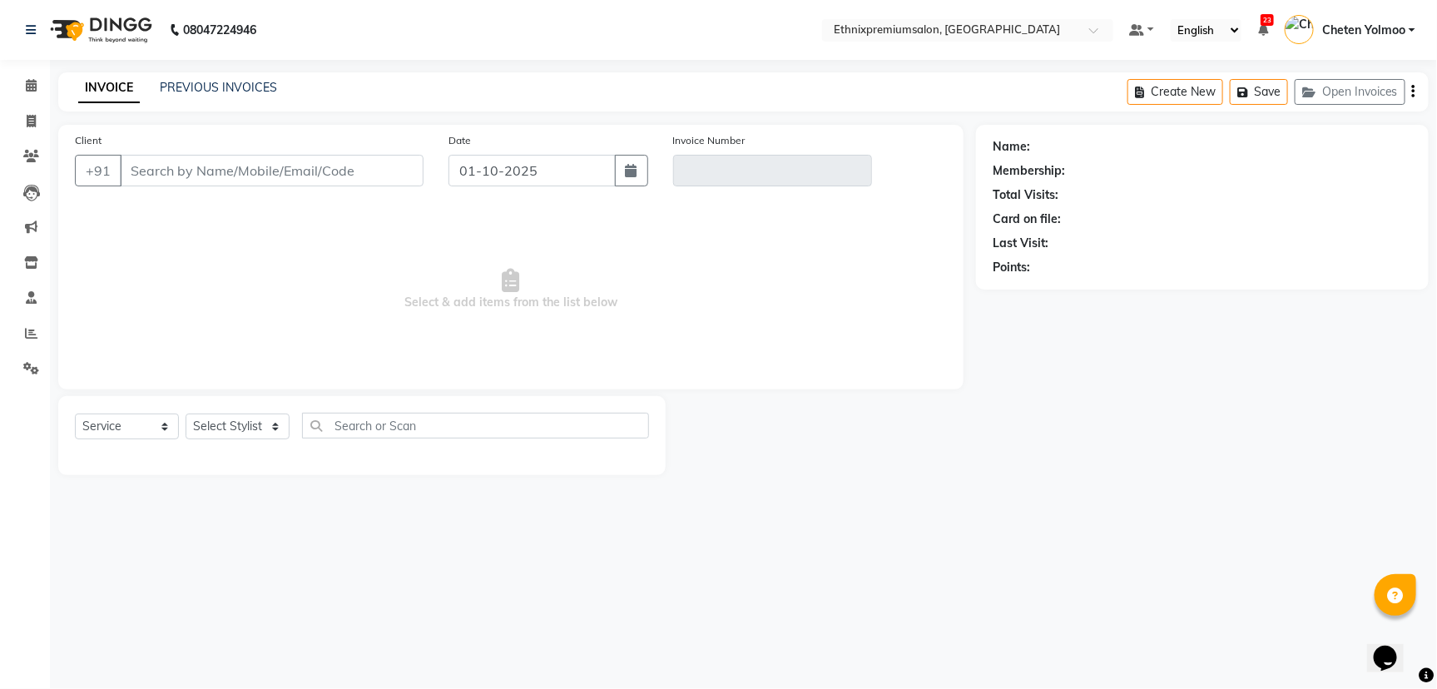
type input "8095996872"
type input "V/2025-26/11044"
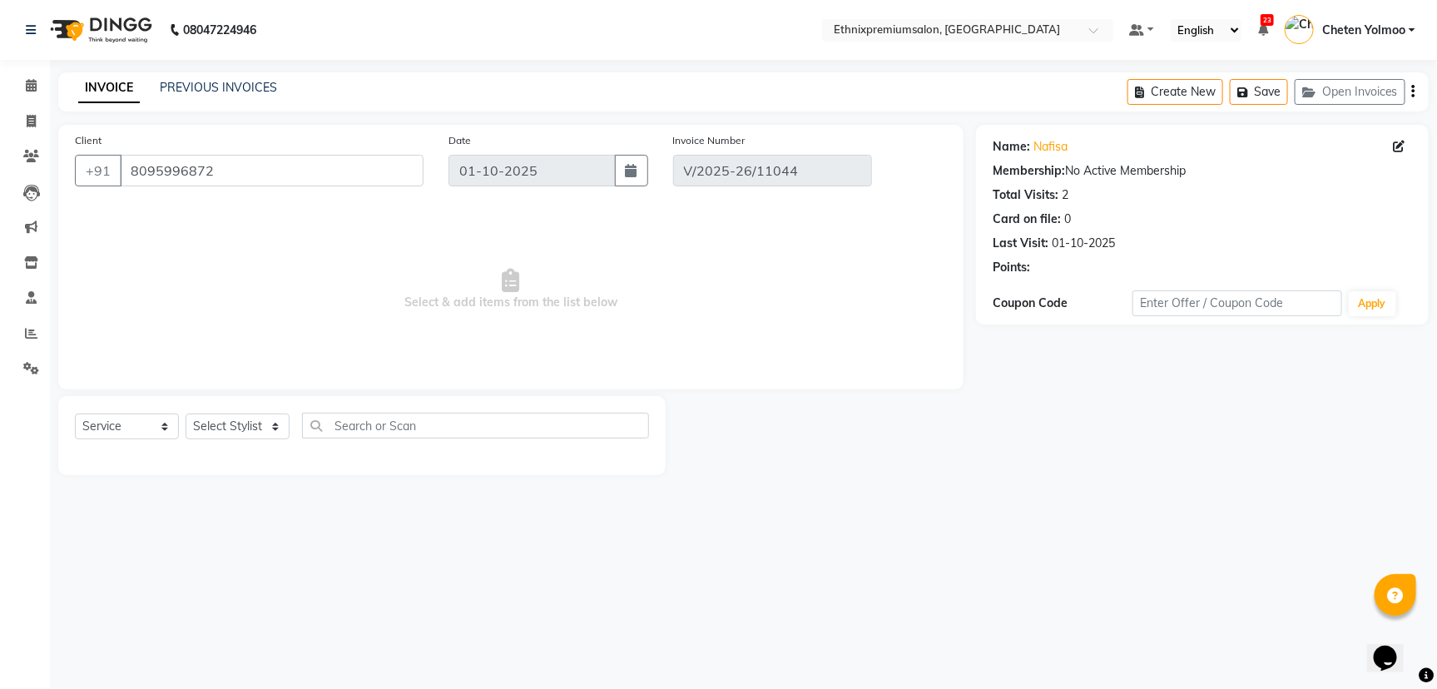
select select "select"
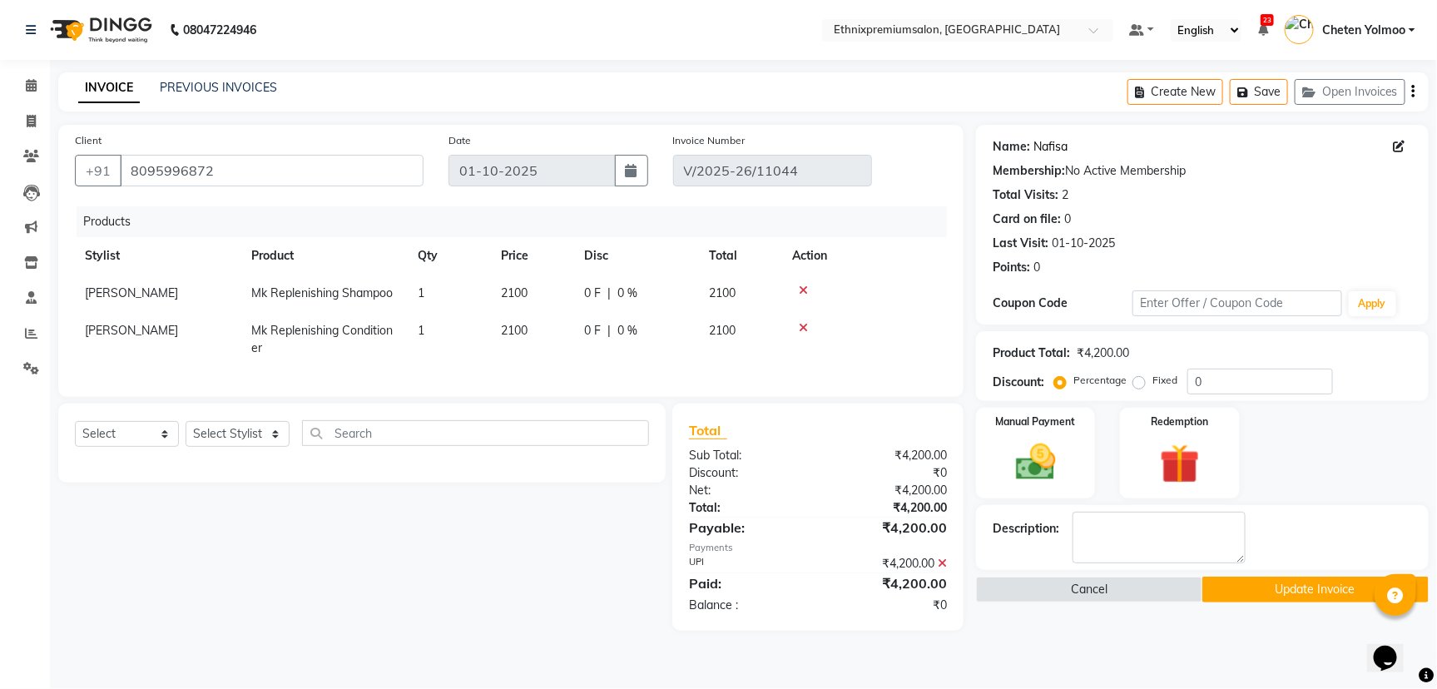
click at [1057, 148] on link "Nafisa" at bounding box center [1050, 146] width 34 height 17
click at [1047, 150] on link "Nafisa" at bounding box center [1050, 146] width 34 height 17
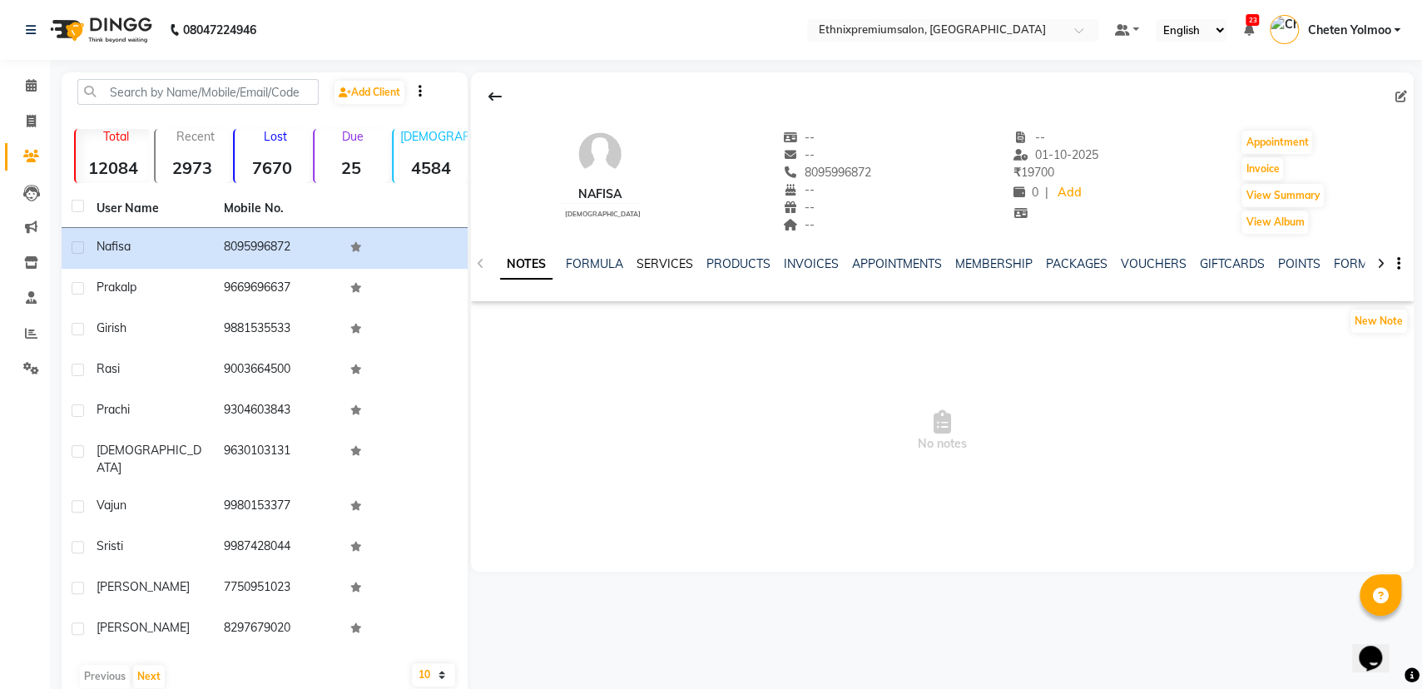
click at [660, 268] on link "SERVICES" at bounding box center [664, 263] width 57 height 15
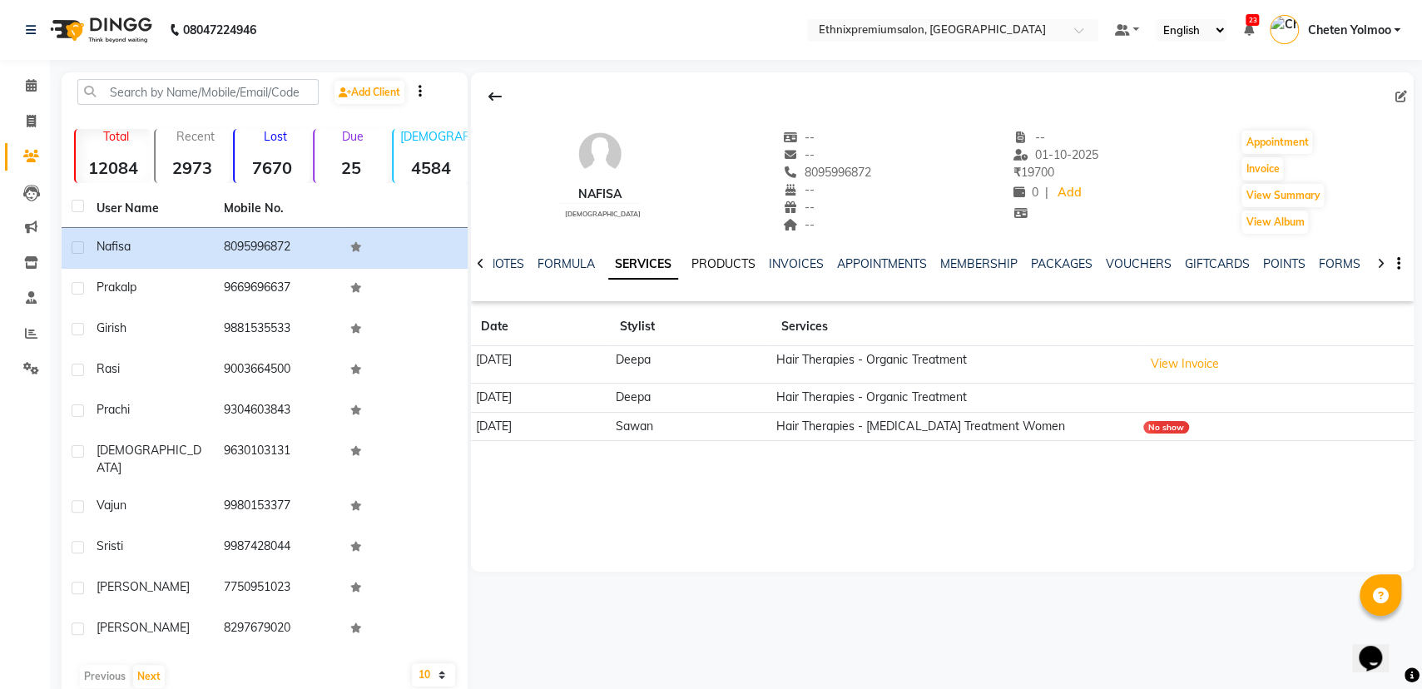
click at [715, 264] on link "PRODUCTS" at bounding box center [723, 263] width 64 height 15
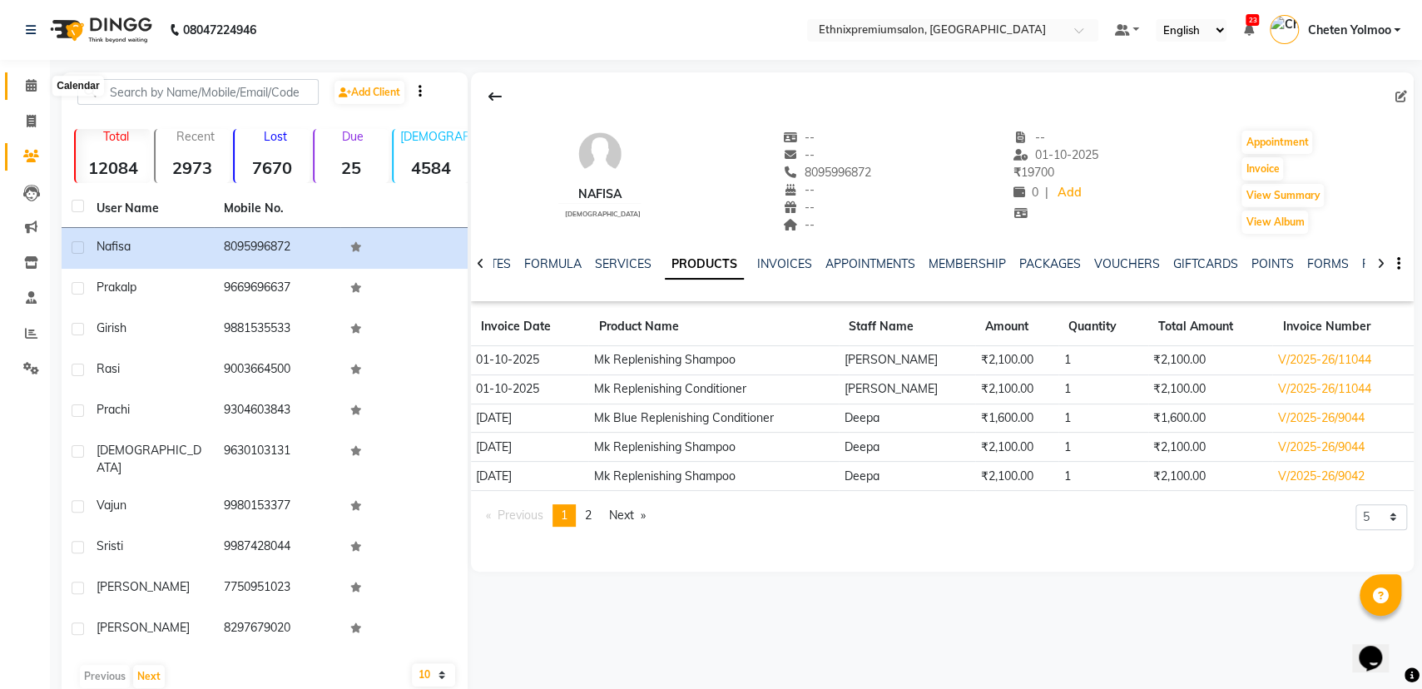
click at [37, 87] on span at bounding box center [31, 86] width 29 height 19
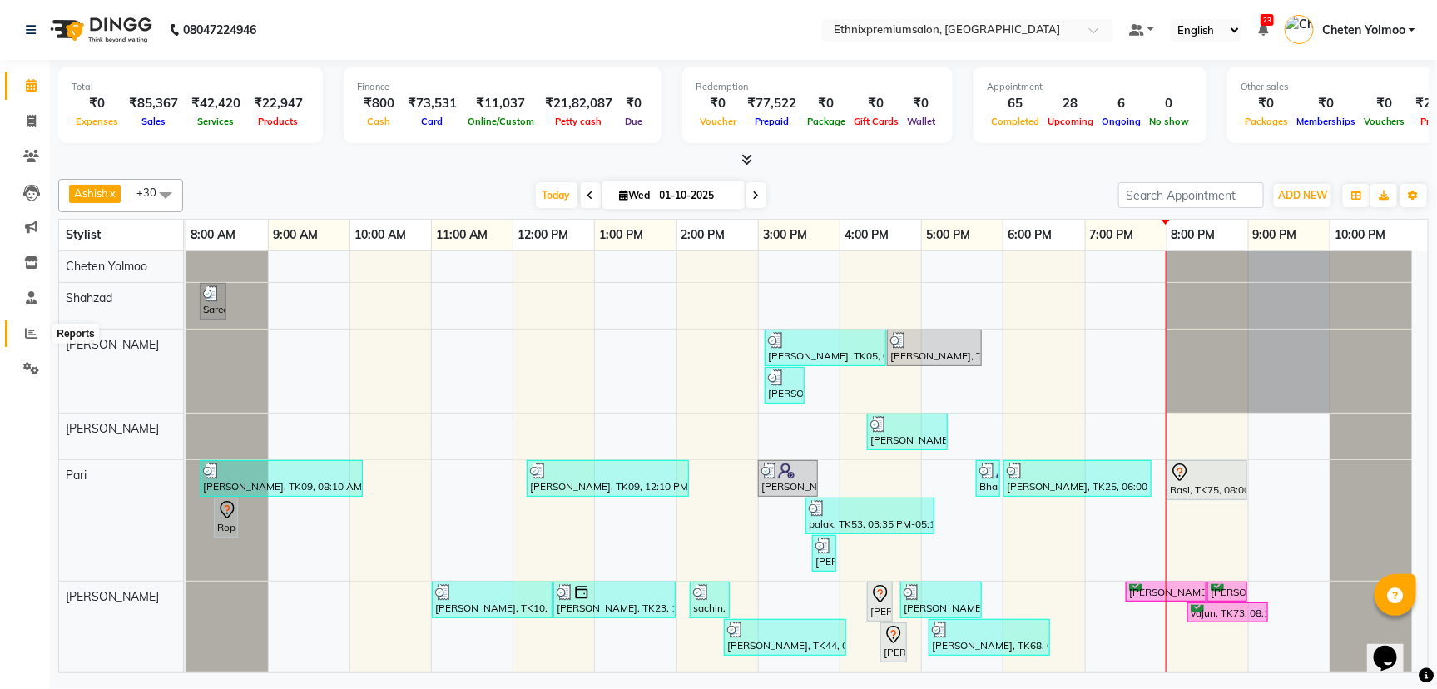
click at [34, 329] on icon at bounding box center [31, 333] width 12 height 12
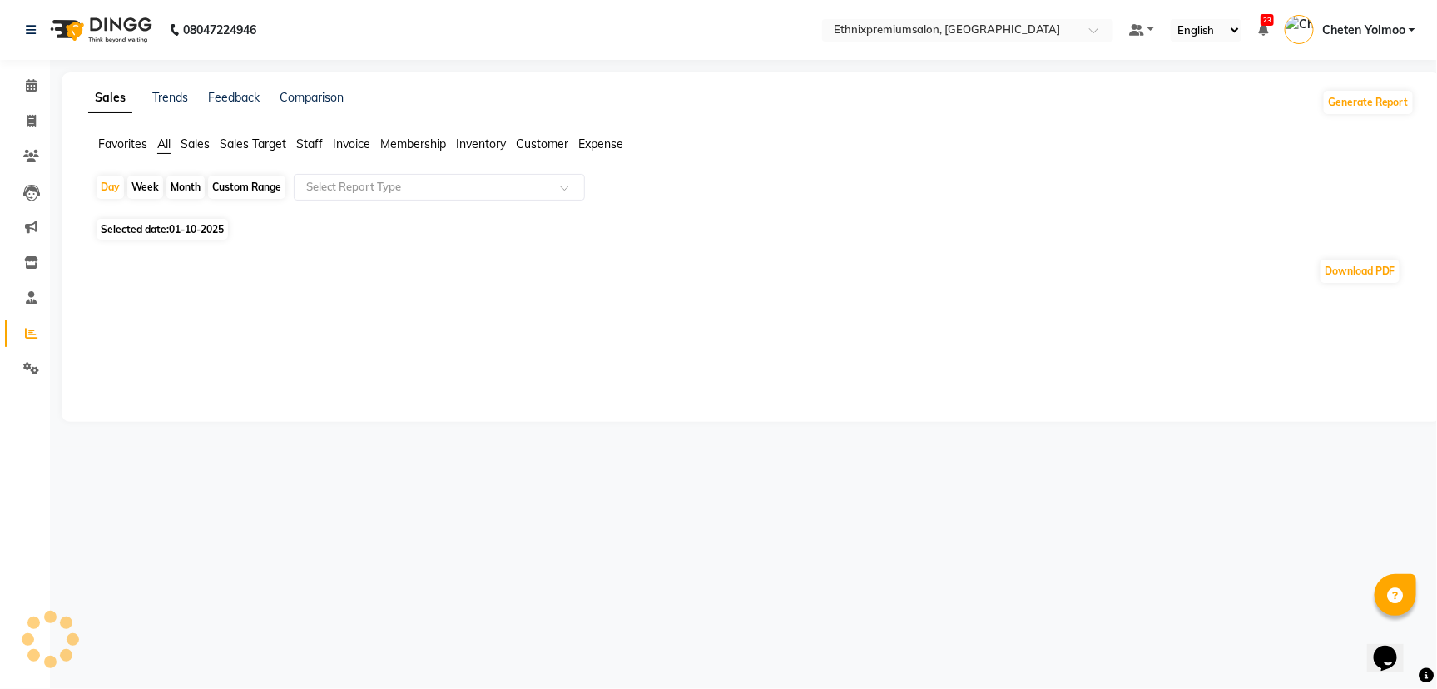
click at [310, 141] on span "Staff" at bounding box center [309, 143] width 27 height 15
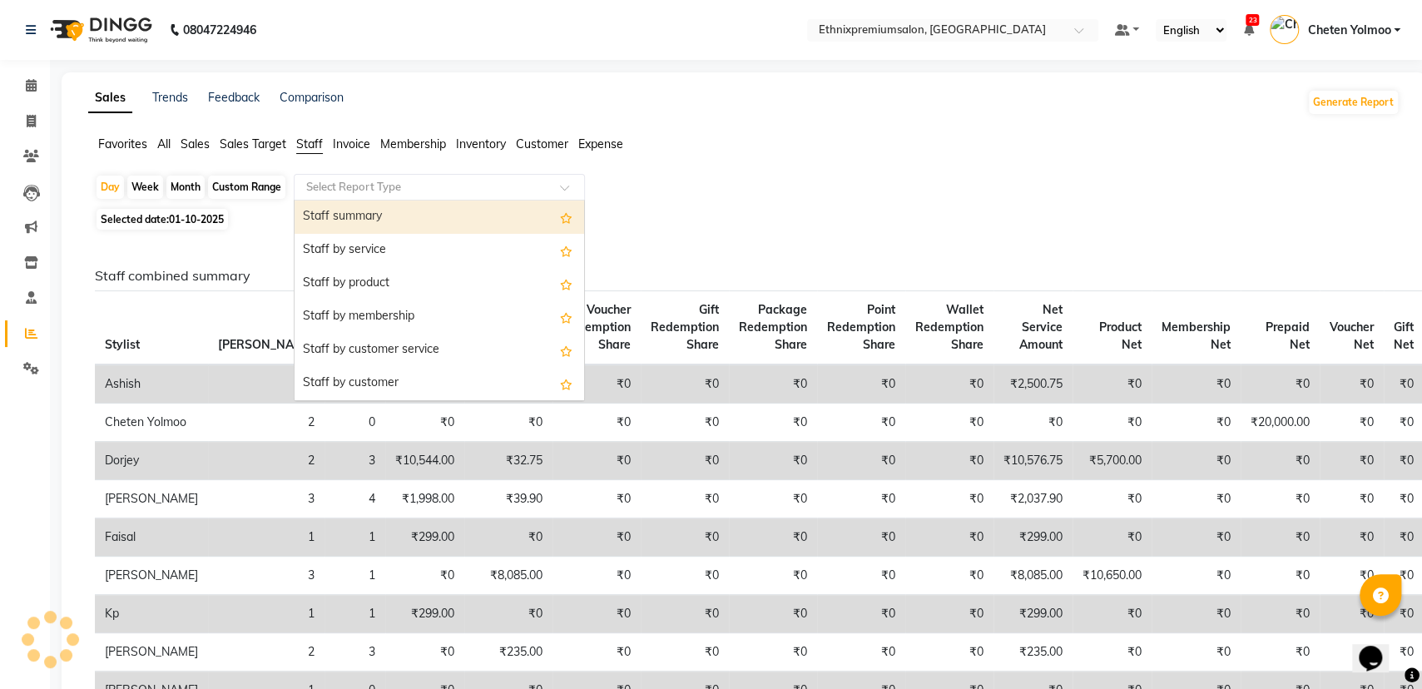
click at [343, 181] on input "text" at bounding box center [423, 187] width 240 height 17
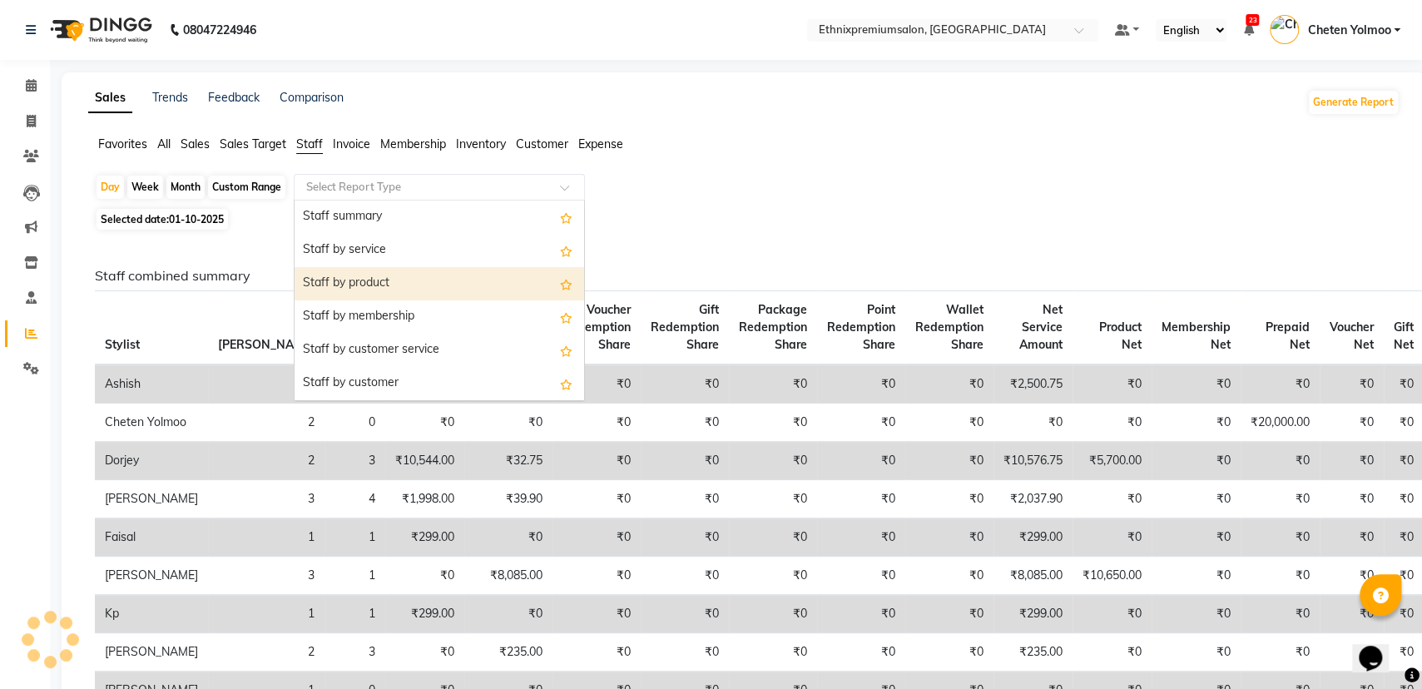
click at [406, 275] on div "Staff by product" at bounding box center [438, 283] width 289 height 33
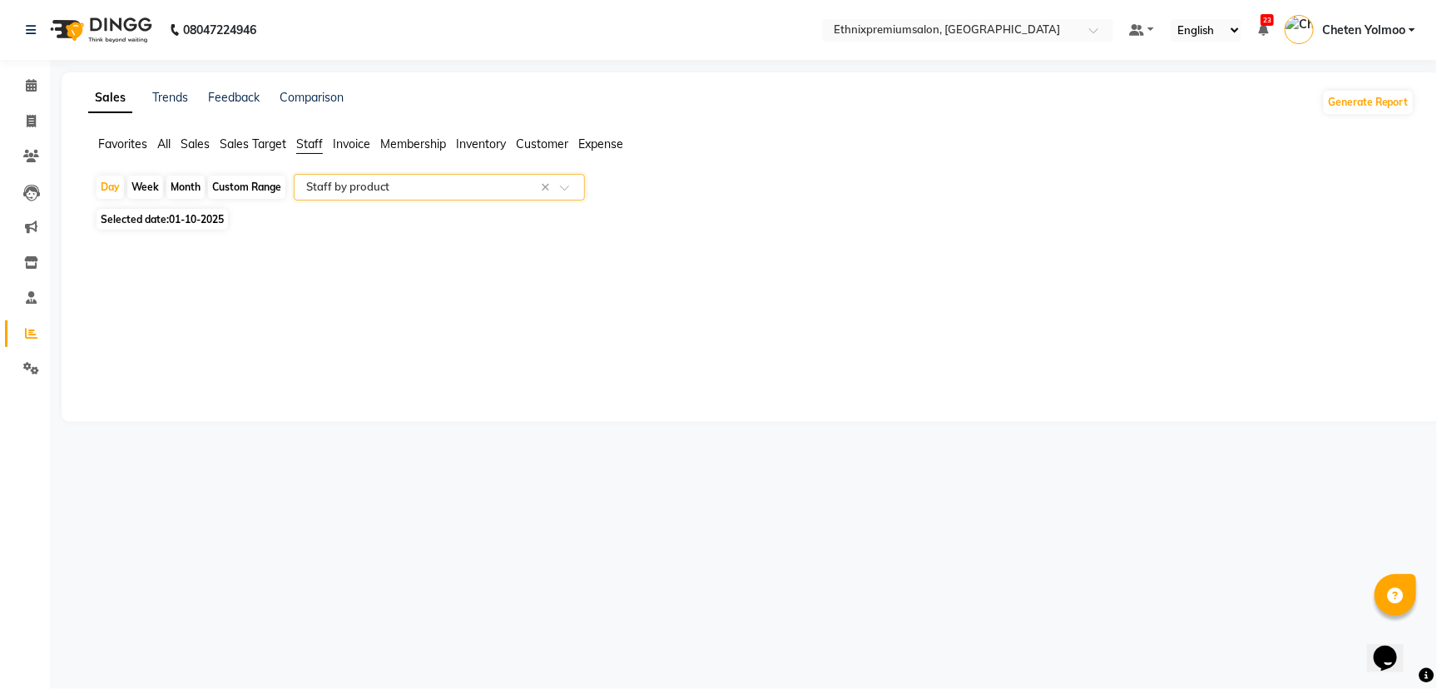
select select "full_report"
select select "csv"
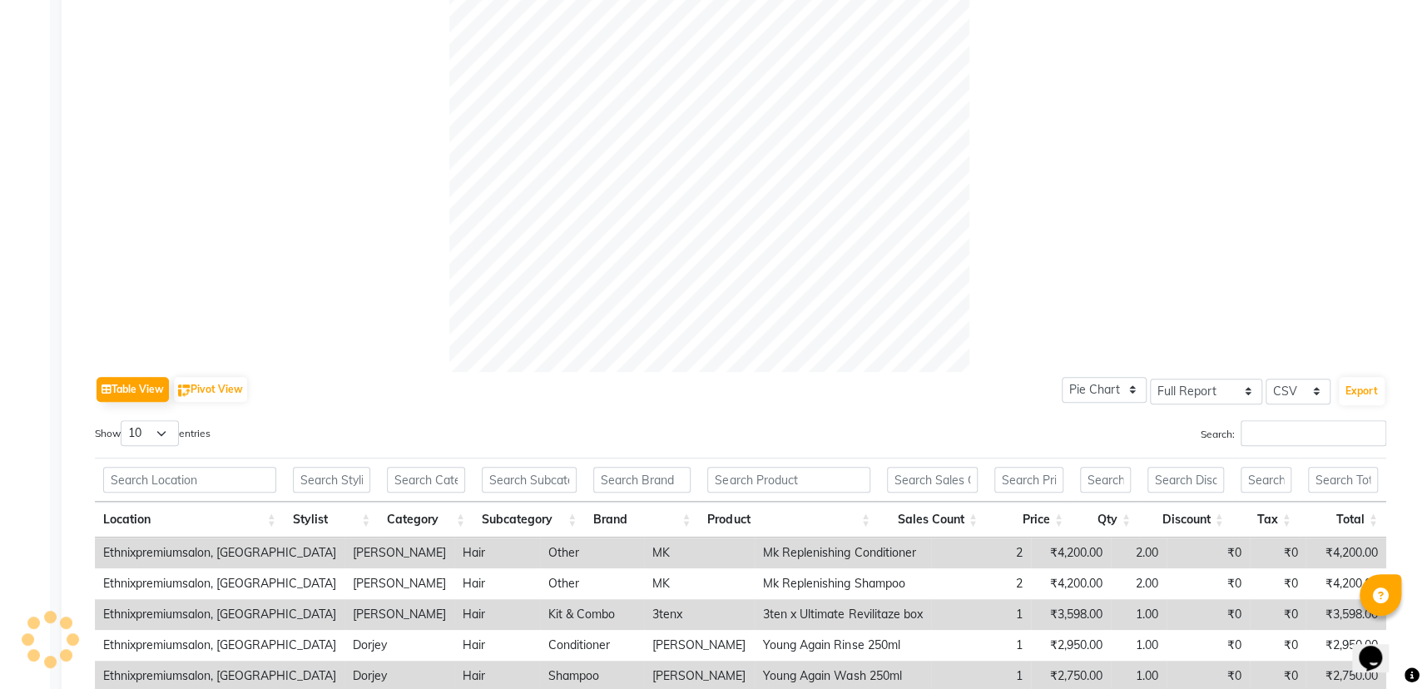
scroll to position [520, 0]
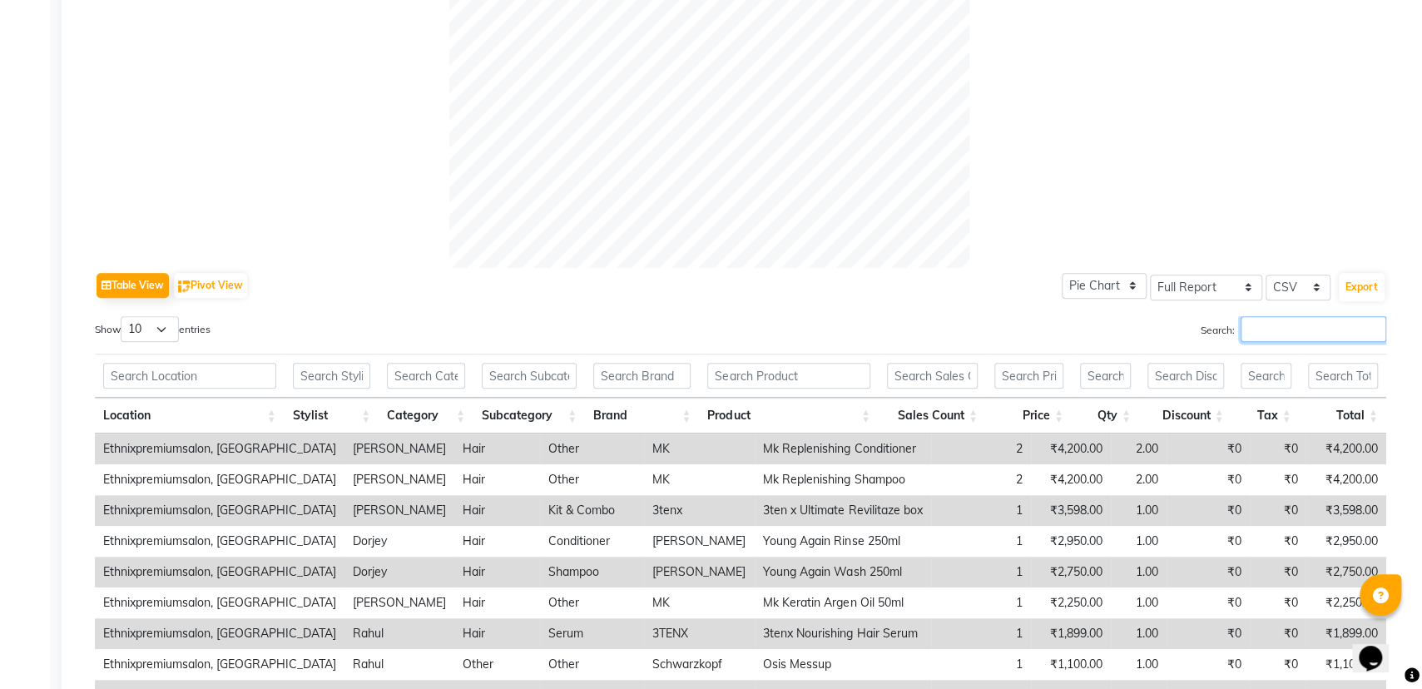
click at [1259, 319] on input "Search:" at bounding box center [1313, 329] width 146 height 26
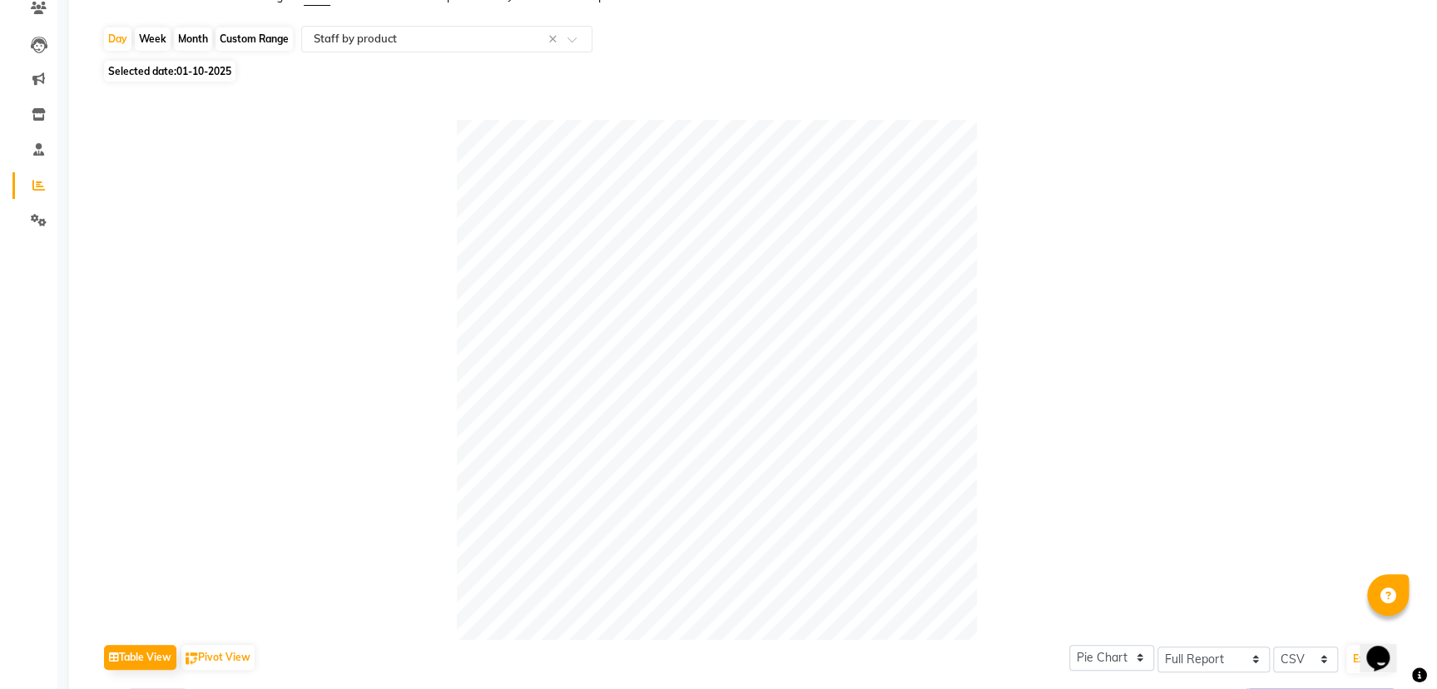
scroll to position [0, 0]
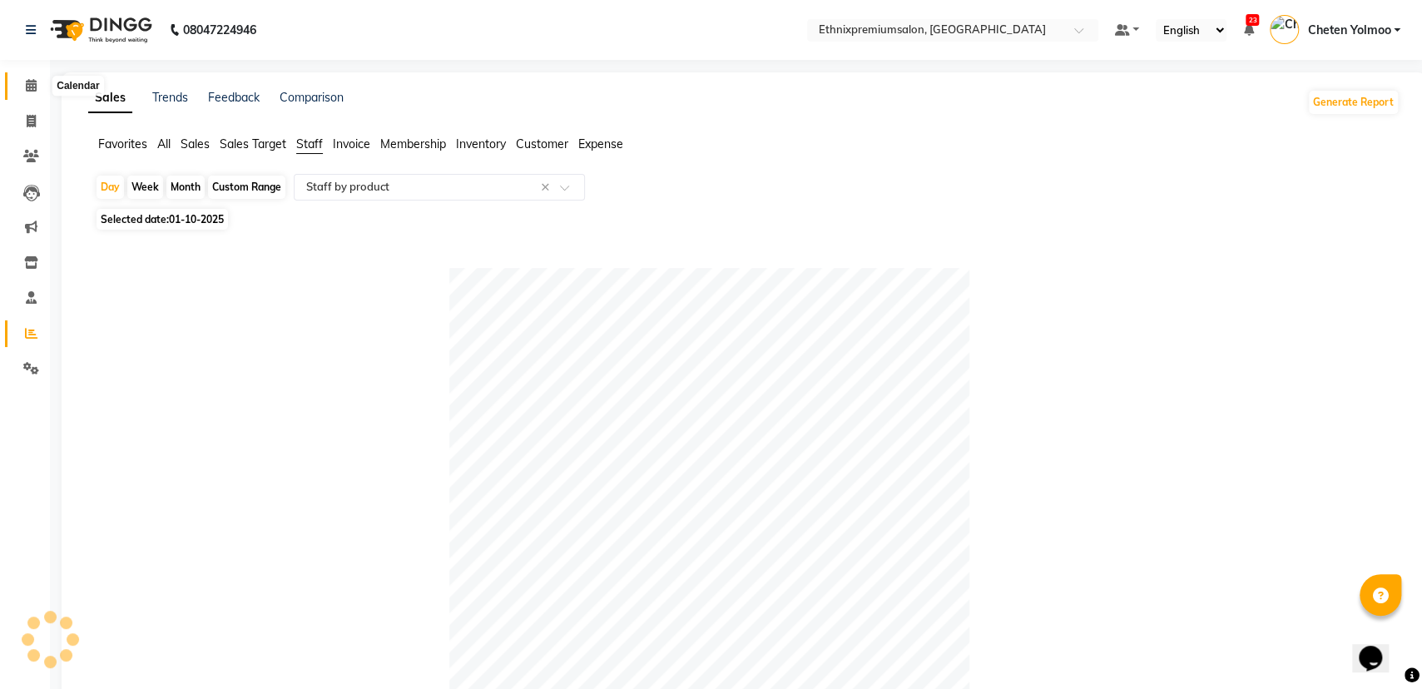
type input "james"
click at [27, 91] on icon at bounding box center [31, 85] width 11 height 12
